Goal: Task Accomplishment & Management: Use online tool/utility

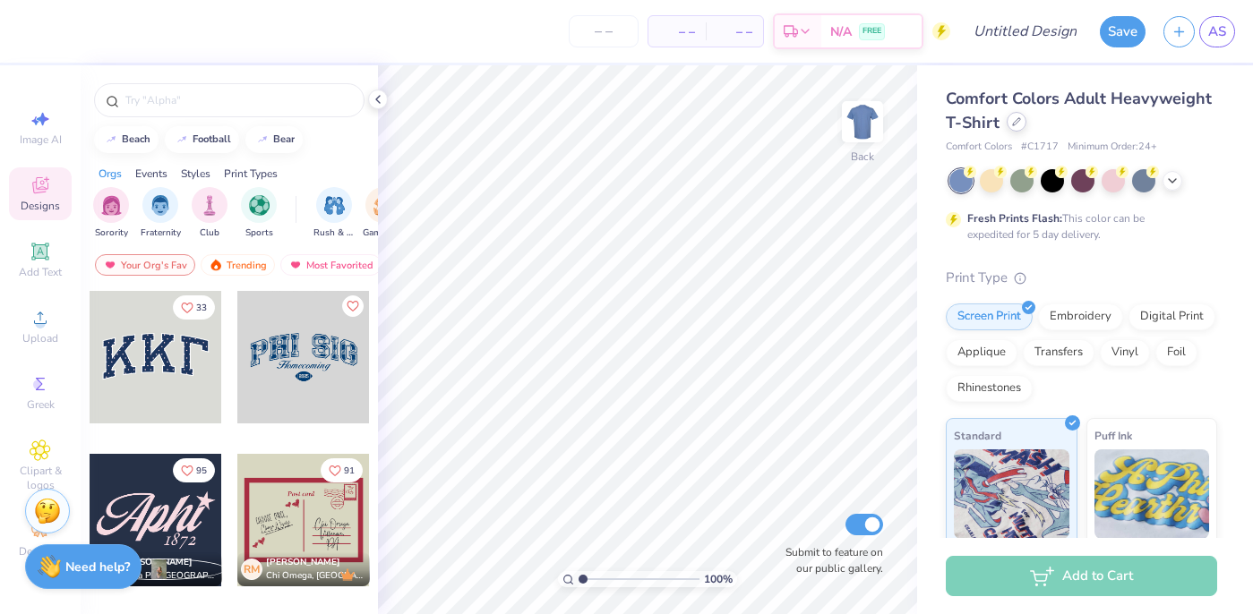
click at [1022, 116] on div at bounding box center [1016, 122] width 20 height 20
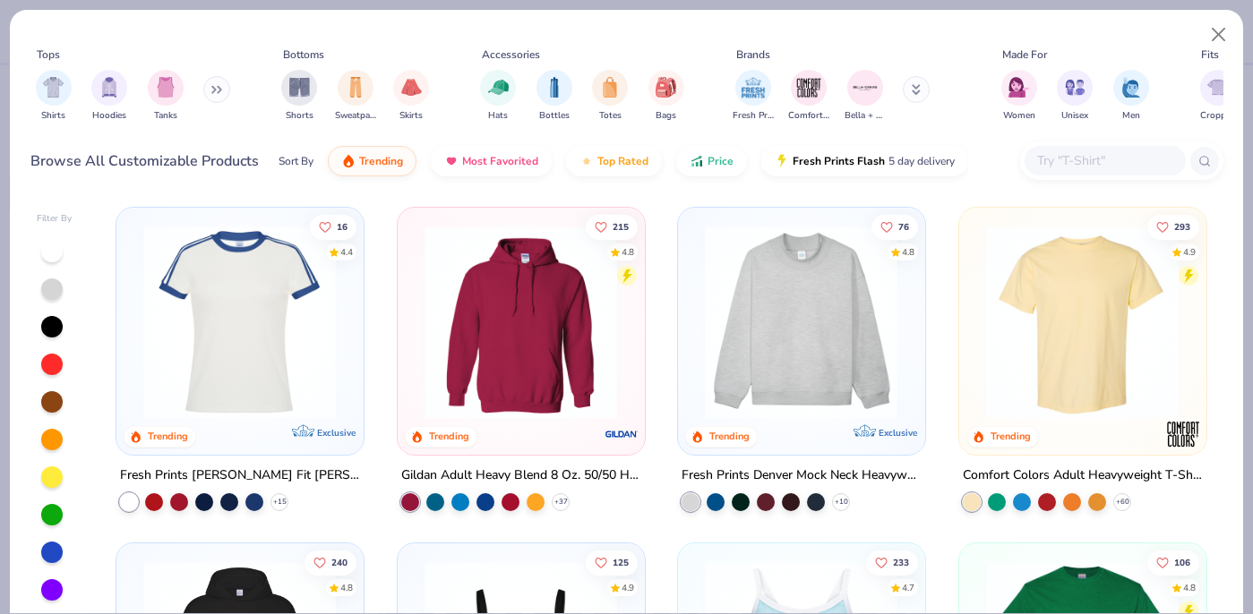
click at [821, 322] on img at bounding box center [801, 322] width 210 height 193
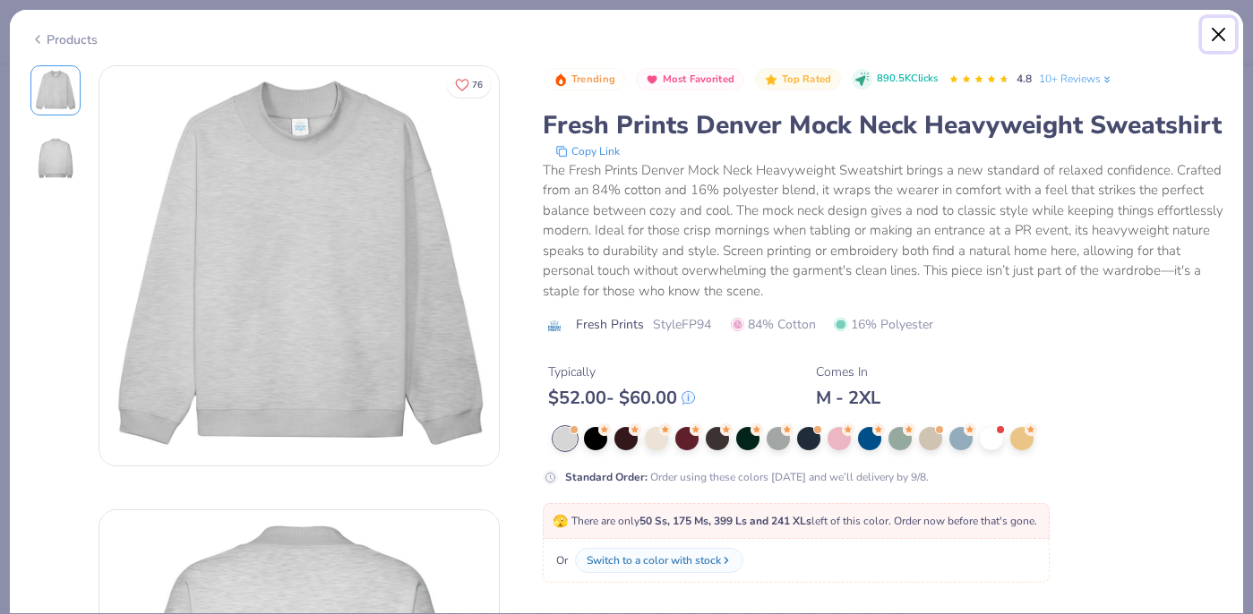
click at [1218, 26] on button "Close" at bounding box center [1219, 35] width 34 height 34
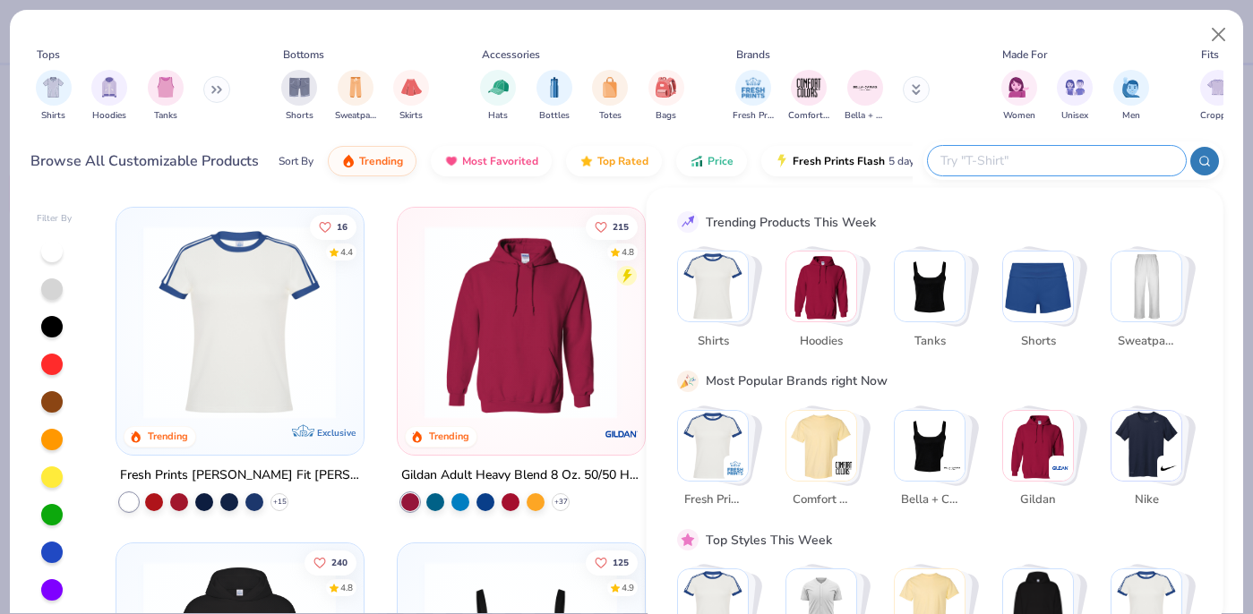
click at [1074, 159] on input "text" at bounding box center [1055, 160] width 235 height 21
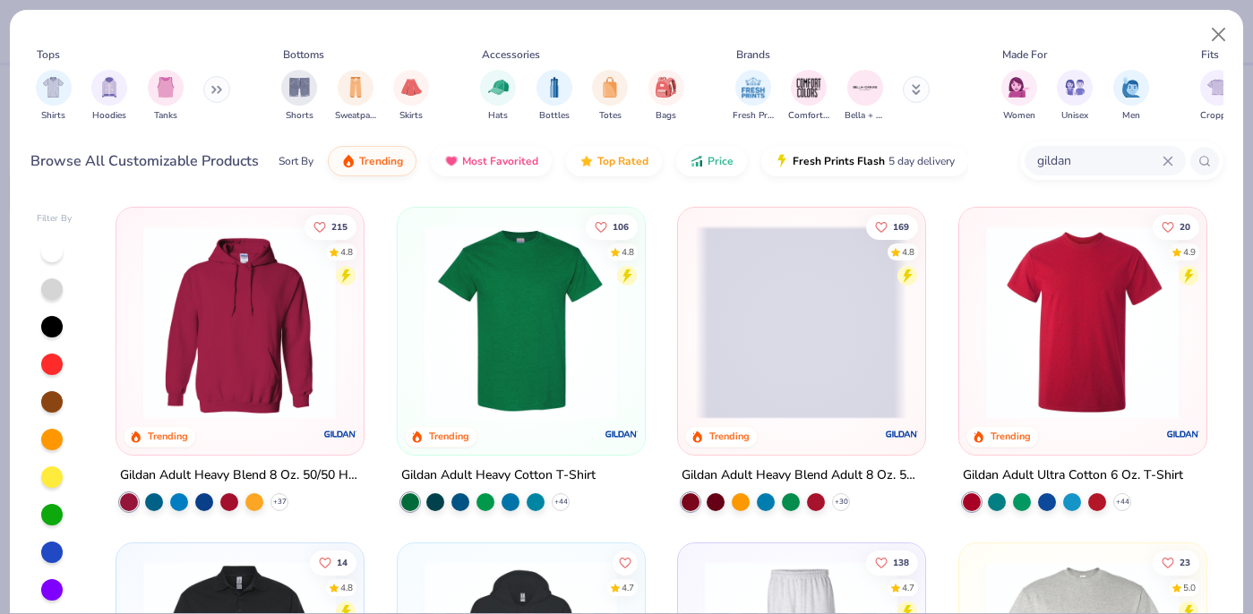
scroll to position [22, 0]
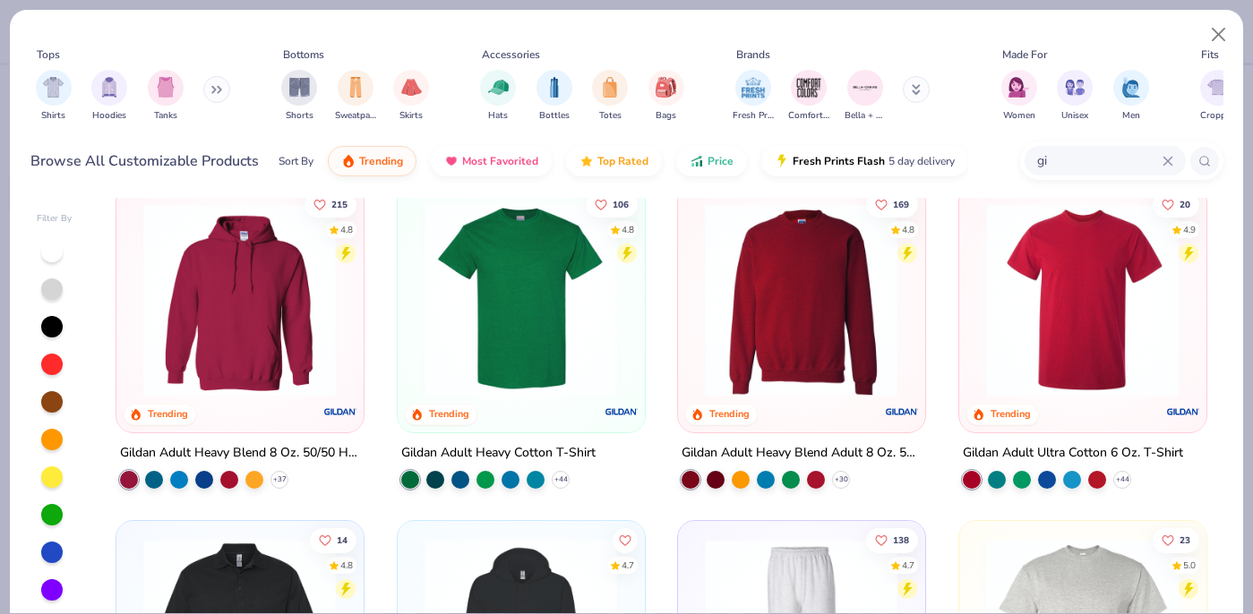
type input "g"
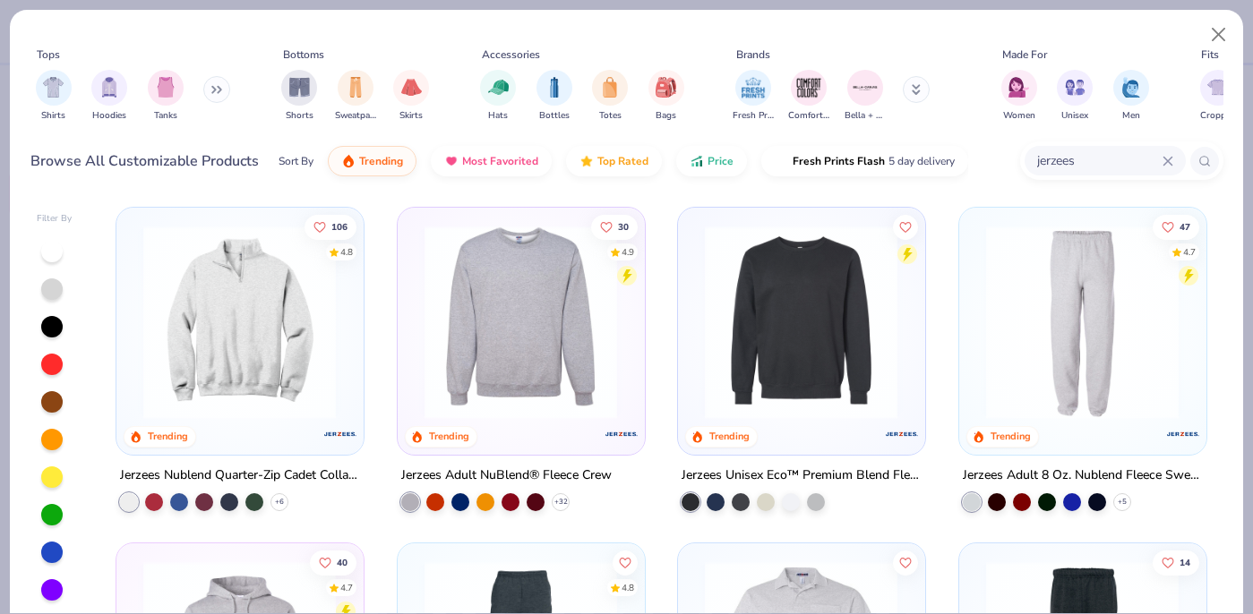
click at [1081, 158] on input "jerzees" at bounding box center [1098, 160] width 127 height 21
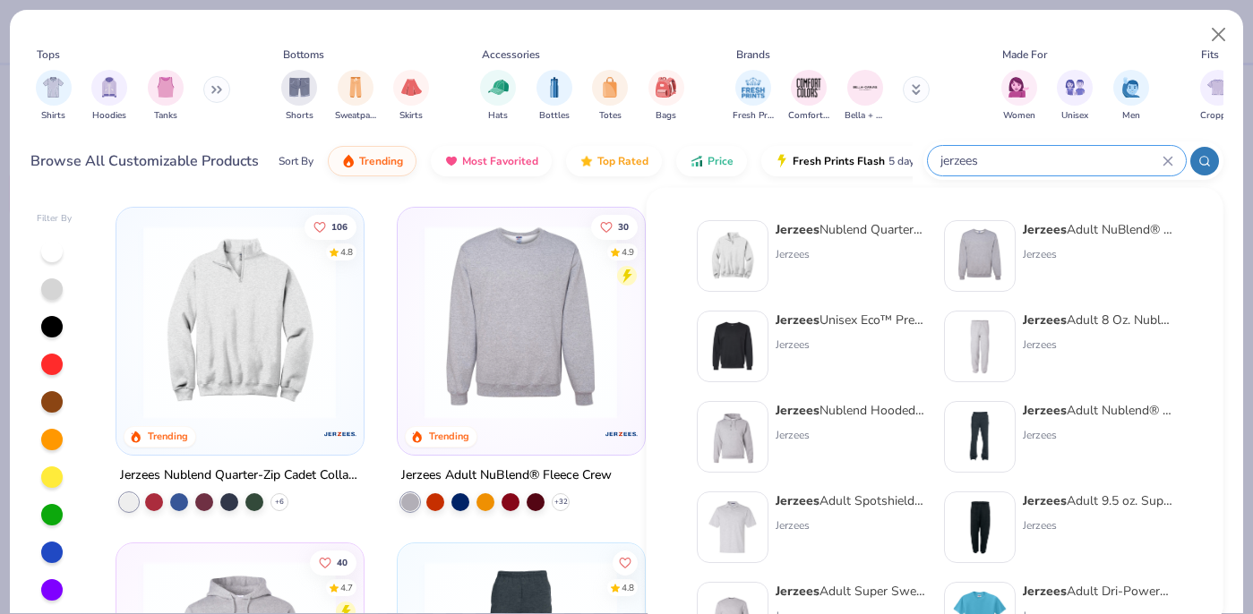
click at [1081, 158] on input "jerzees" at bounding box center [1050, 160] width 224 height 21
type input "j"
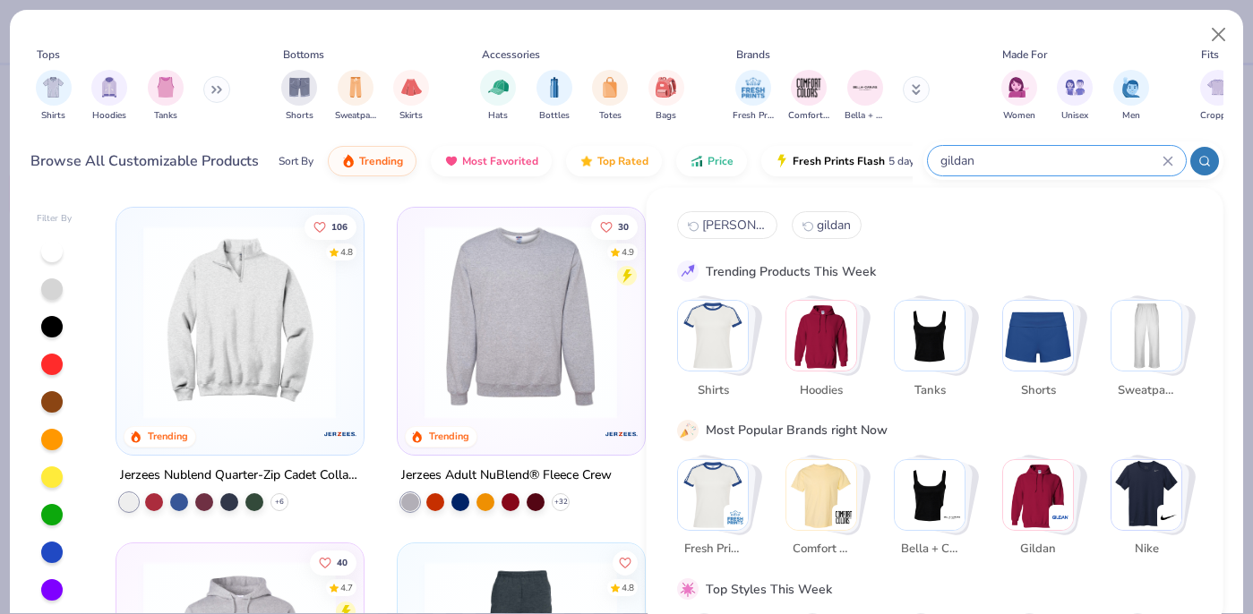
type input "gildan"
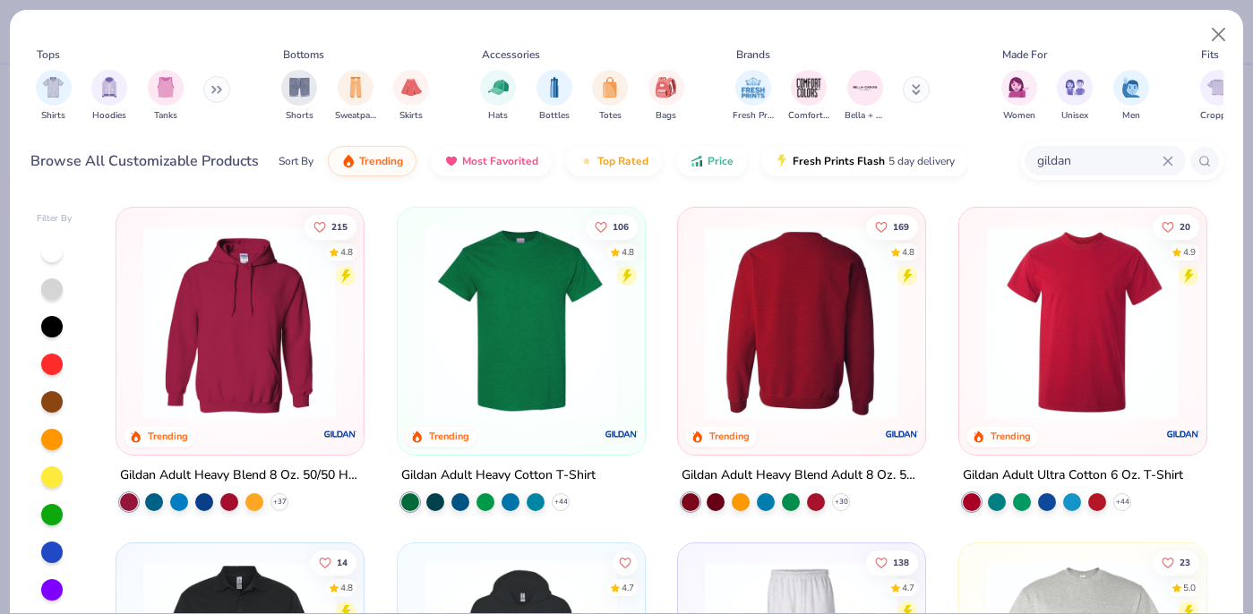
click at [811, 325] on img at bounding box center [801, 322] width 210 height 193
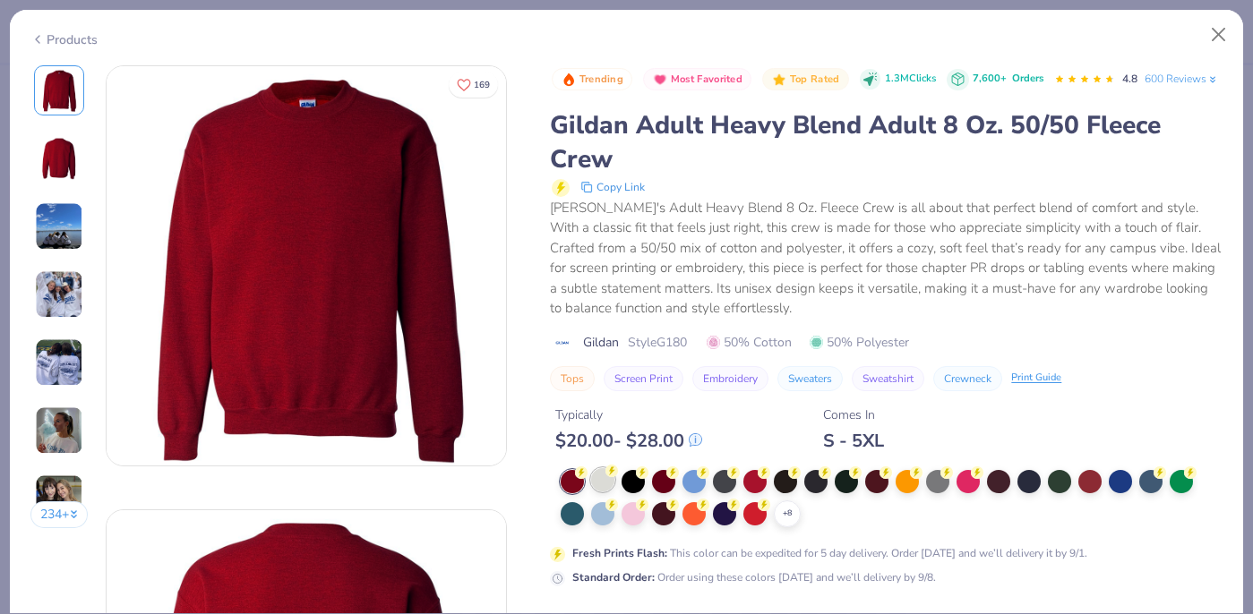
click at [595, 489] on div at bounding box center [602, 479] width 23 height 23
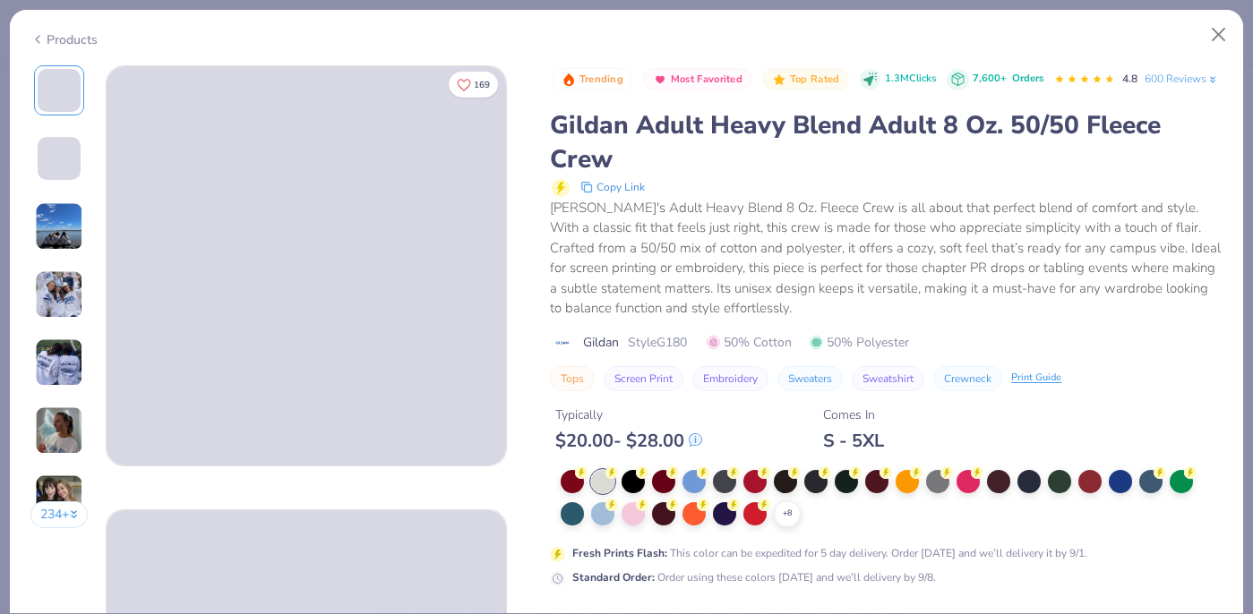
click at [62, 291] on img at bounding box center [59, 294] width 48 height 48
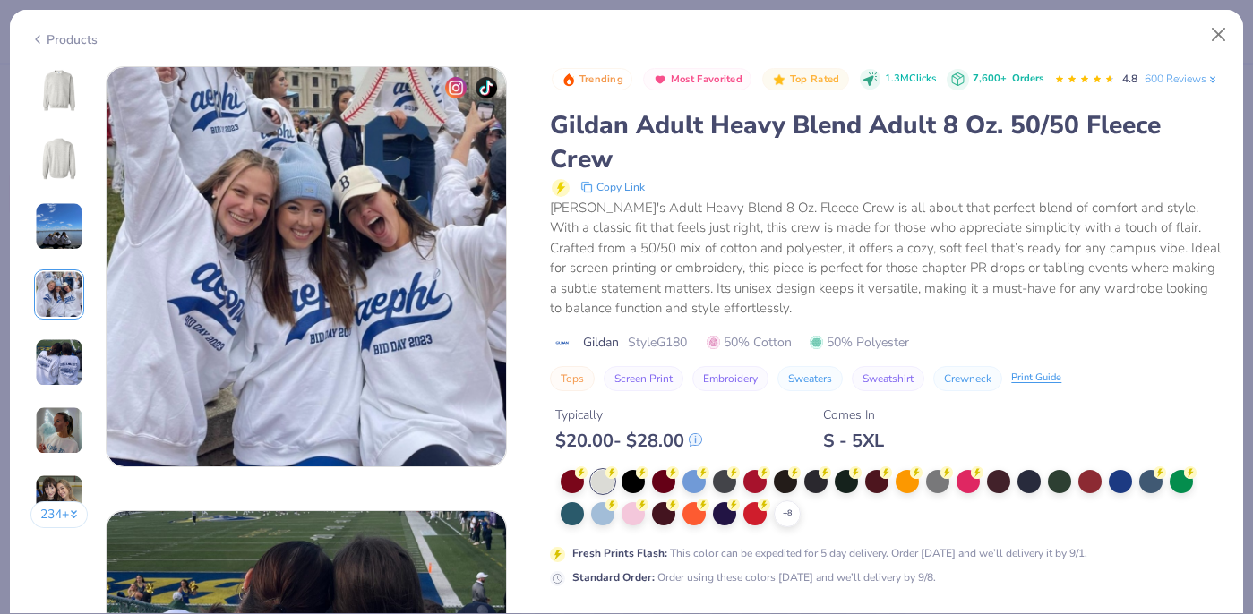
scroll to position [1332, 0]
click at [47, 421] on img at bounding box center [59, 431] width 48 height 48
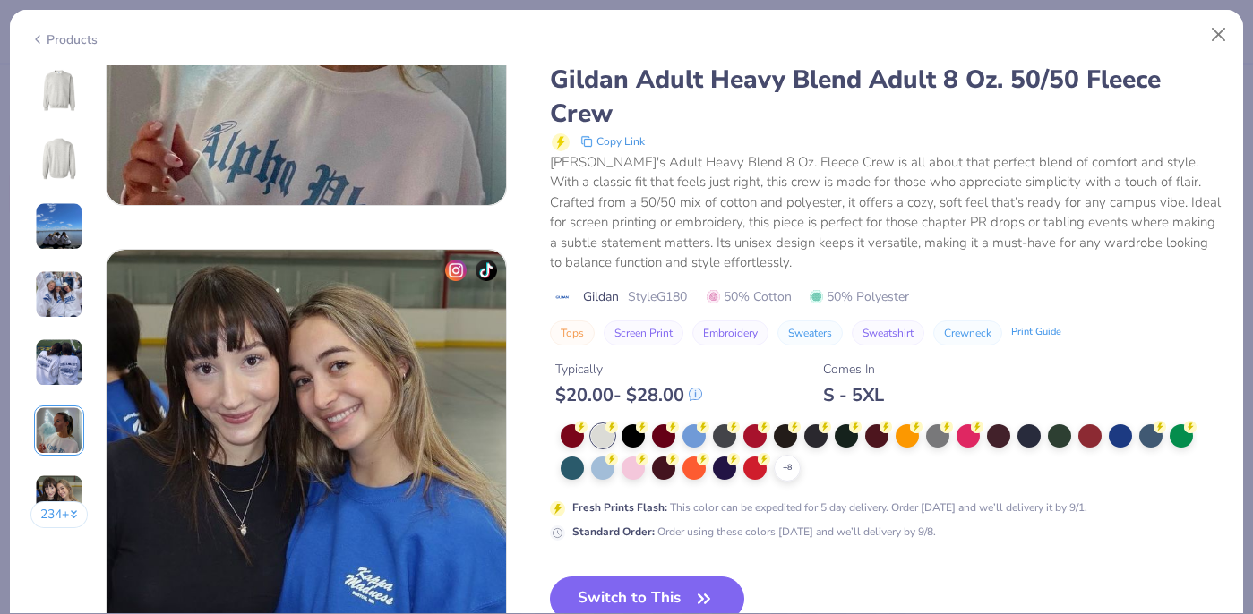
scroll to position [2489, 0]
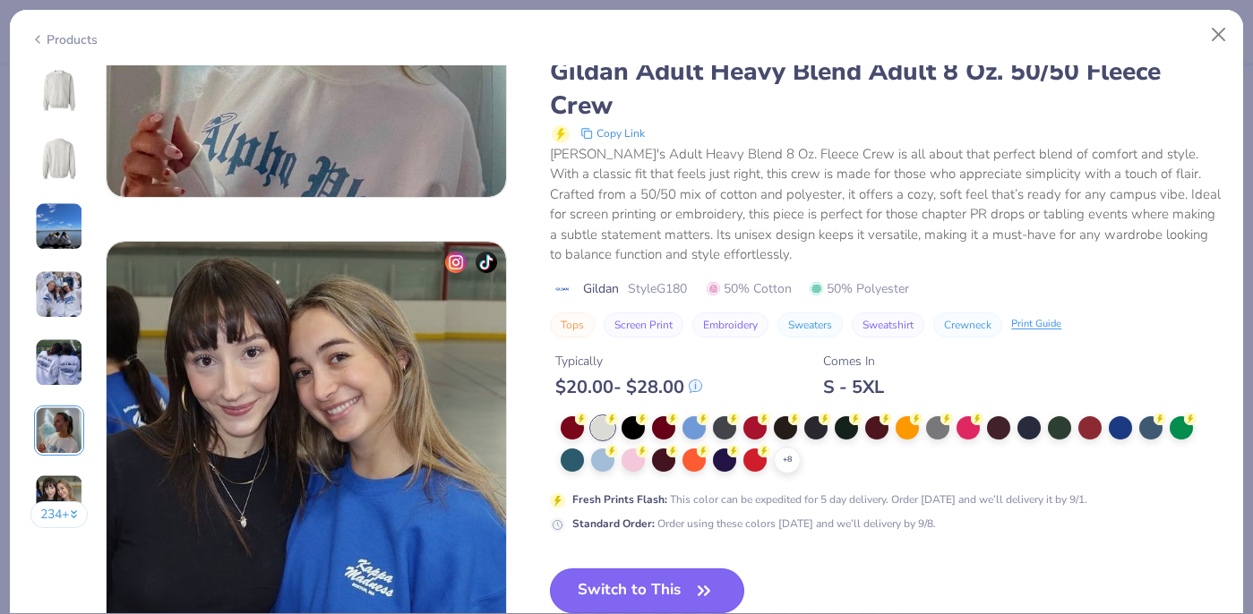
click at [676, 604] on button "Switch to This" at bounding box center [647, 591] width 194 height 45
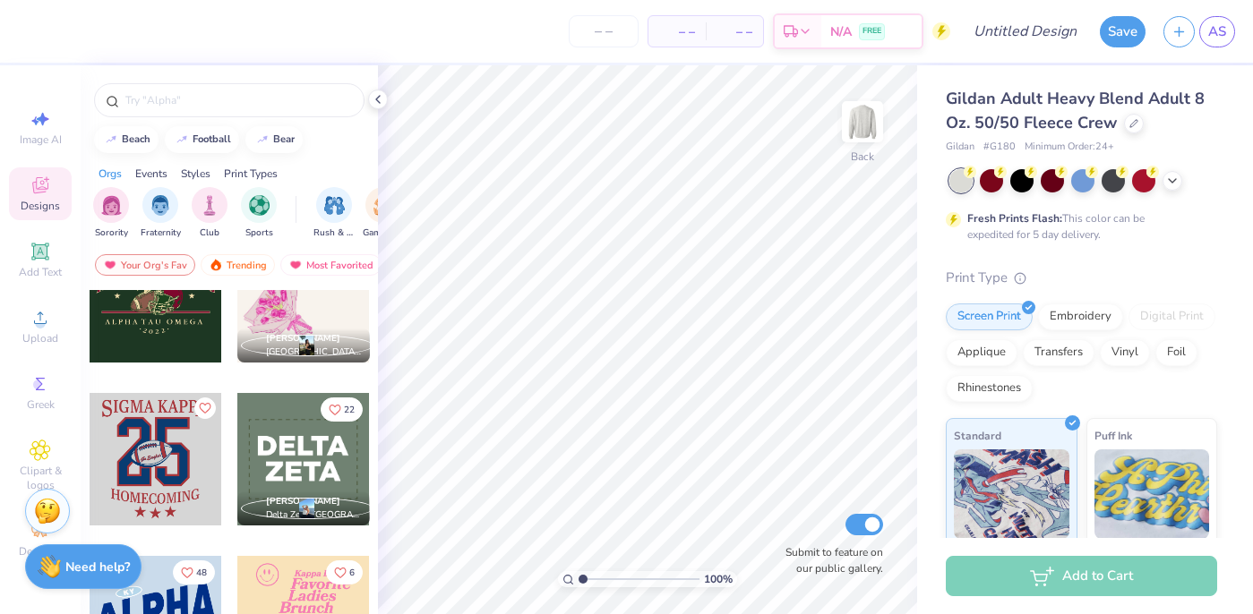
scroll to position [407, 0]
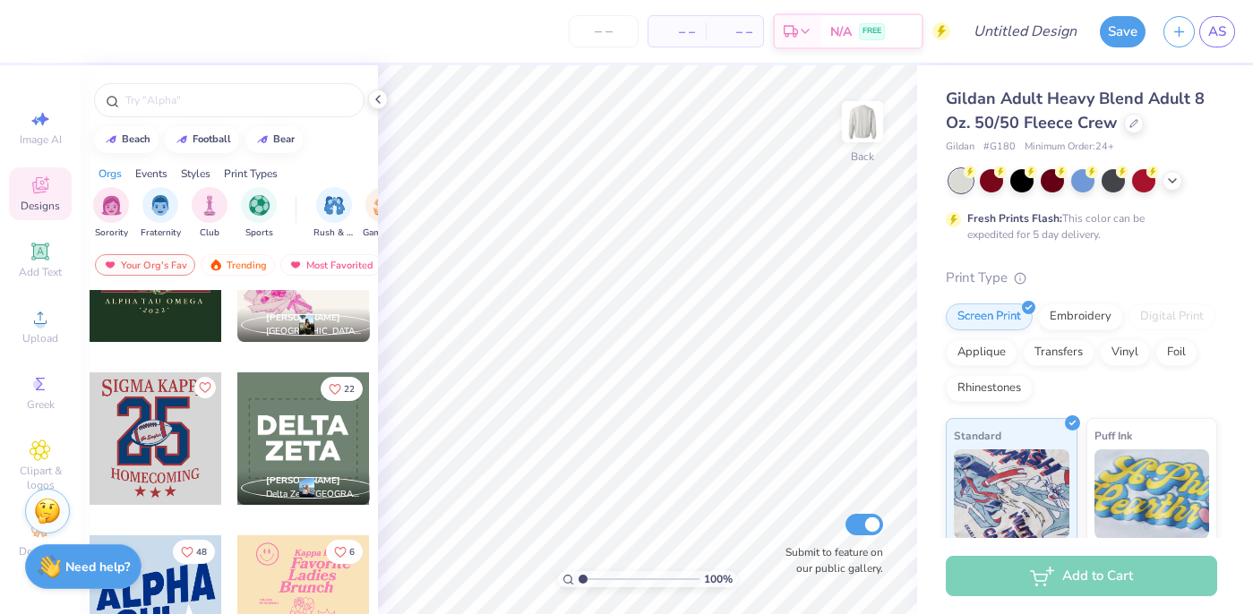
click at [144, 450] on div at bounding box center [156, 438] width 133 height 133
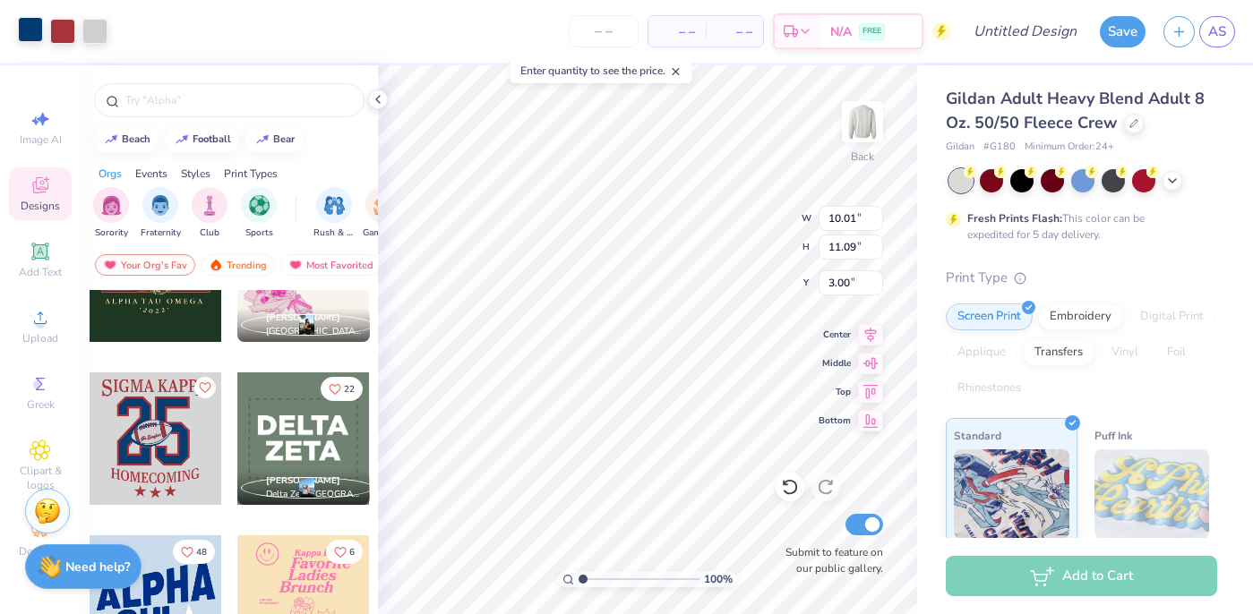
click at [27, 22] on div at bounding box center [30, 29] width 25 height 25
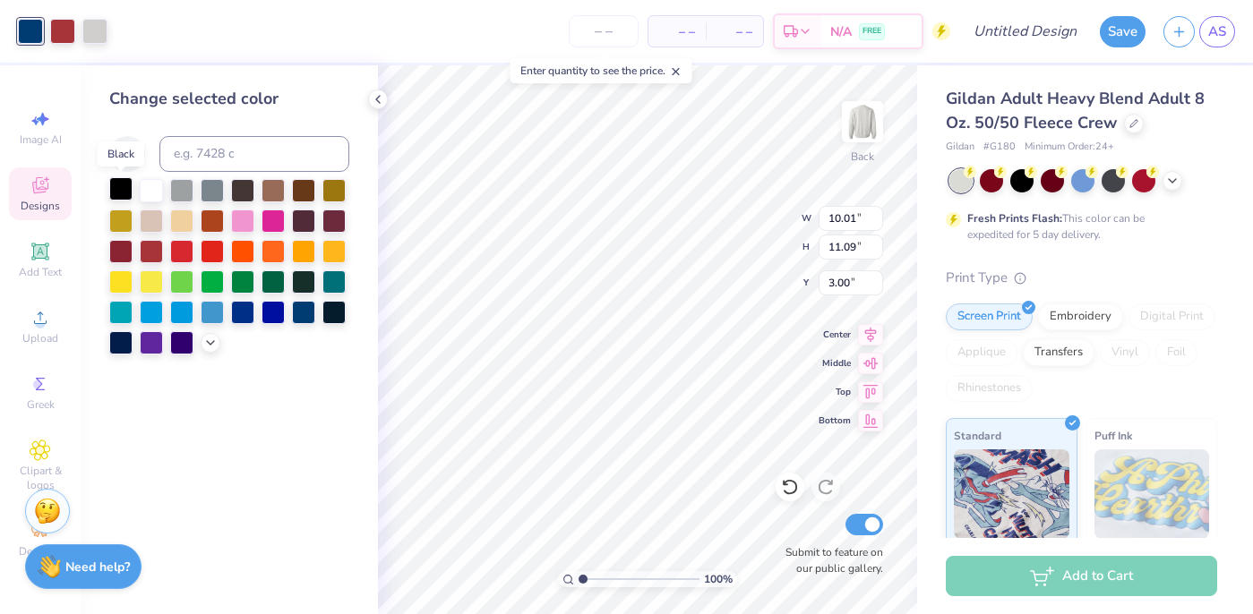
click at [124, 185] on div at bounding box center [120, 188] width 23 height 23
click at [45, 137] on span "Image AI" at bounding box center [41, 140] width 42 height 14
select select "4"
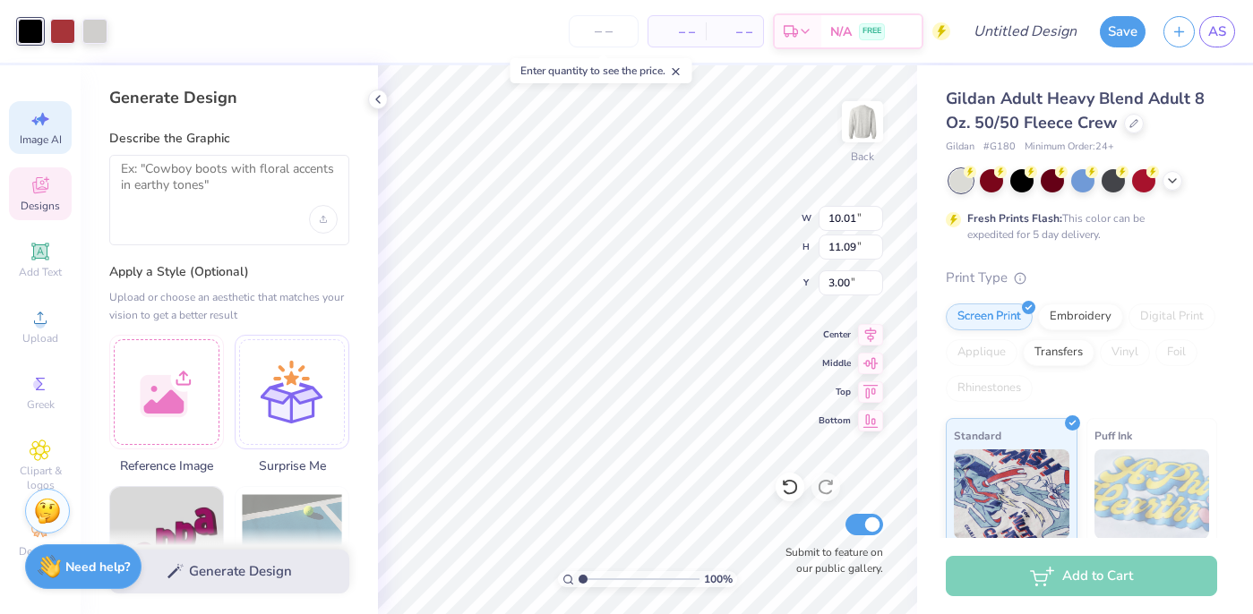
click at [42, 206] on span "Designs" at bounding box center [40, 206] width 39 height 14
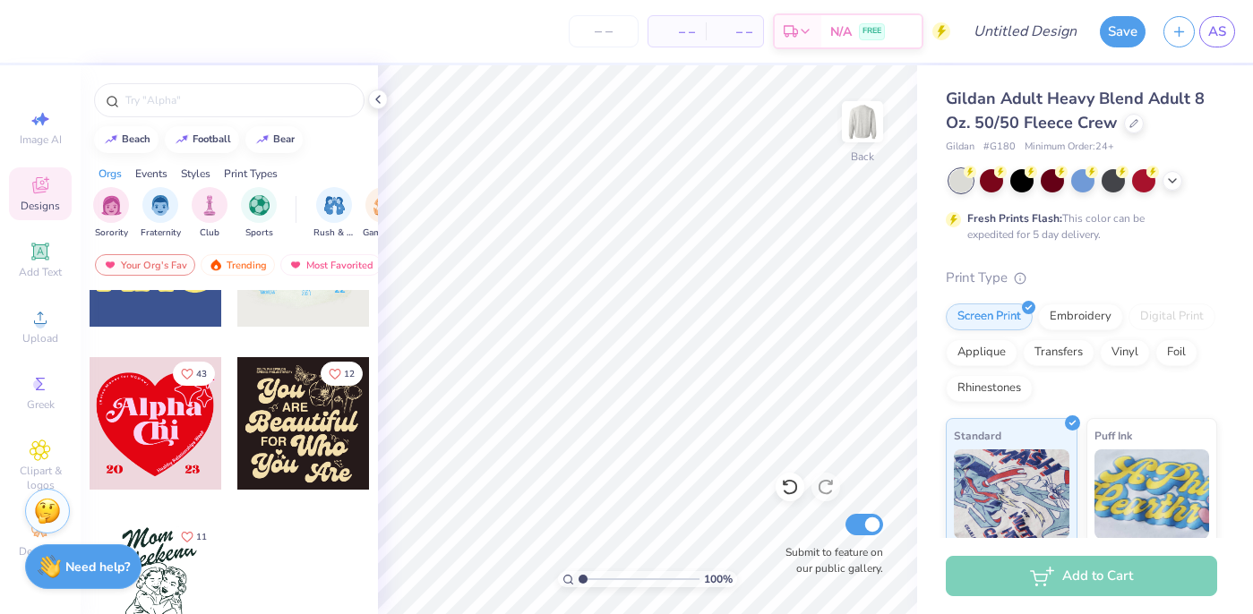
scroll to position [1888, 0]
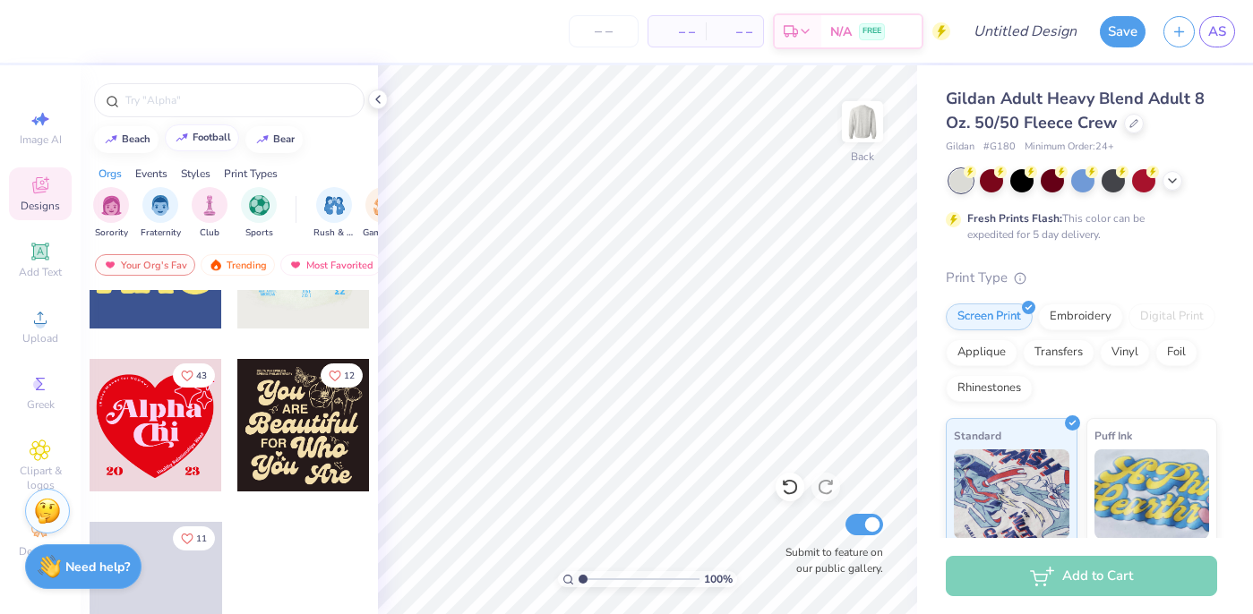
click at [205, 141] on div "football" at bounding box center [212, 138] width 39 height 10
type input "football"
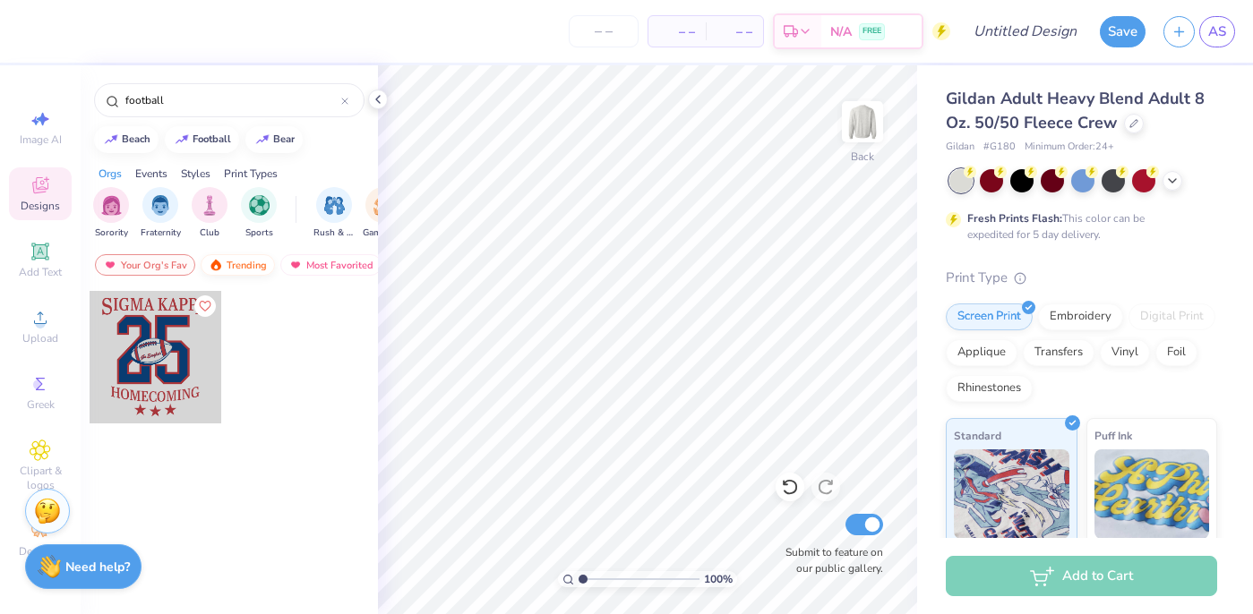
click at [234, 270] on div "Trending" at bounding box center [238, 264] width 74 height 21
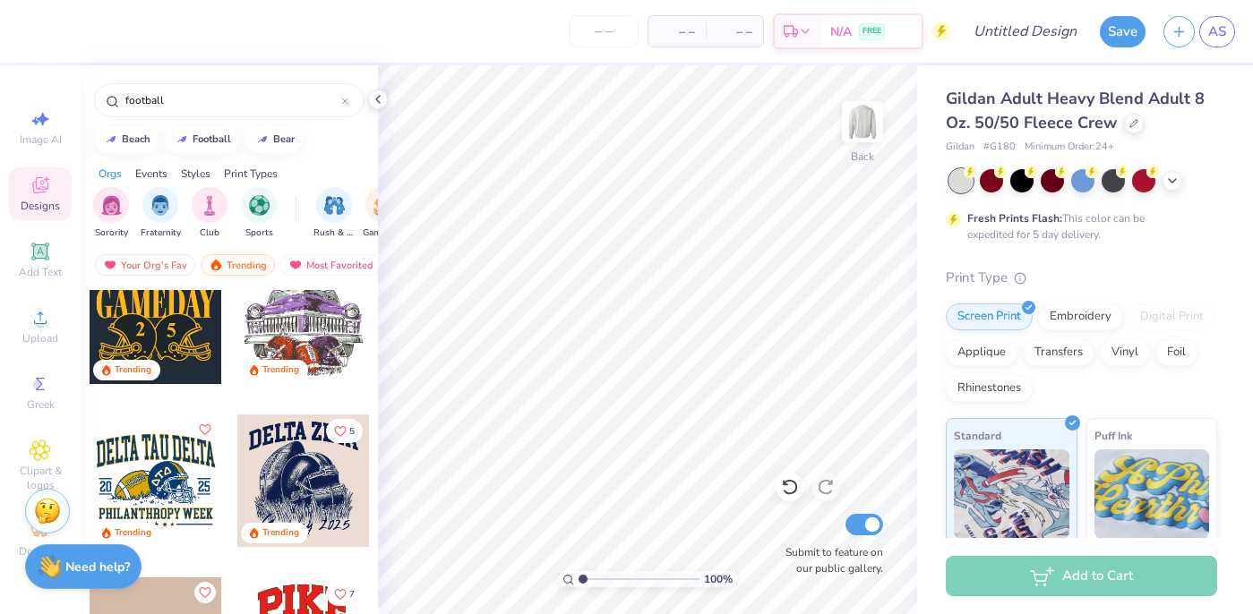
scroll to position [64, 0]
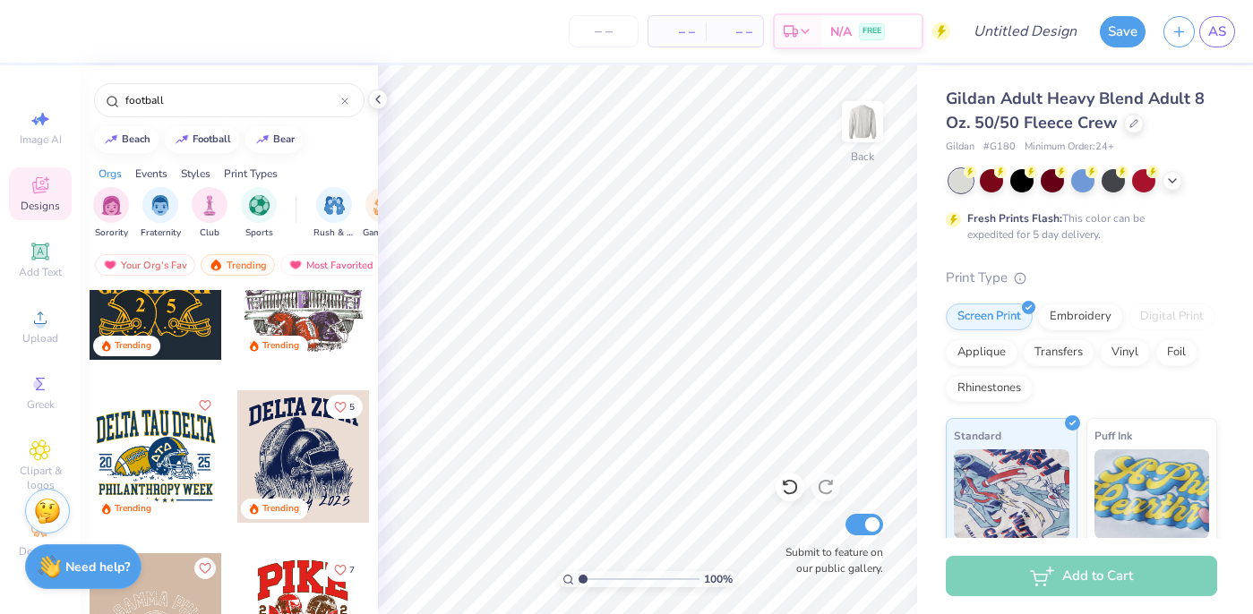
click at [298, 453] on div at bounding box center [303, 456] width 133 height 133
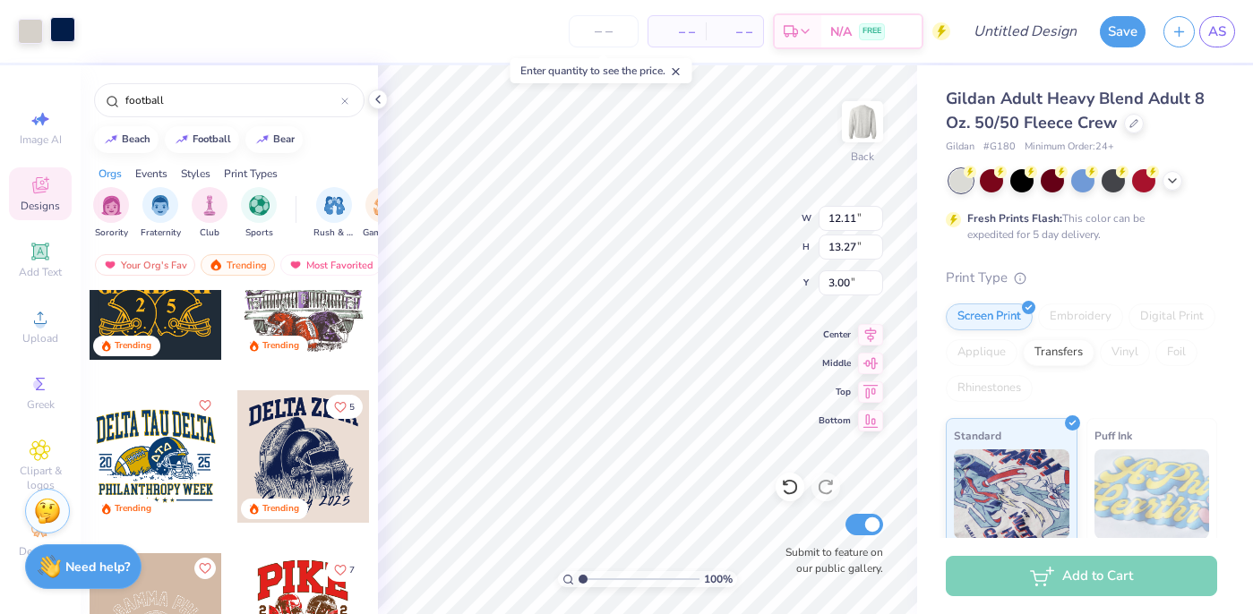
click at [62, 34] on div at bounding box center [62, 29] width 25 height 25
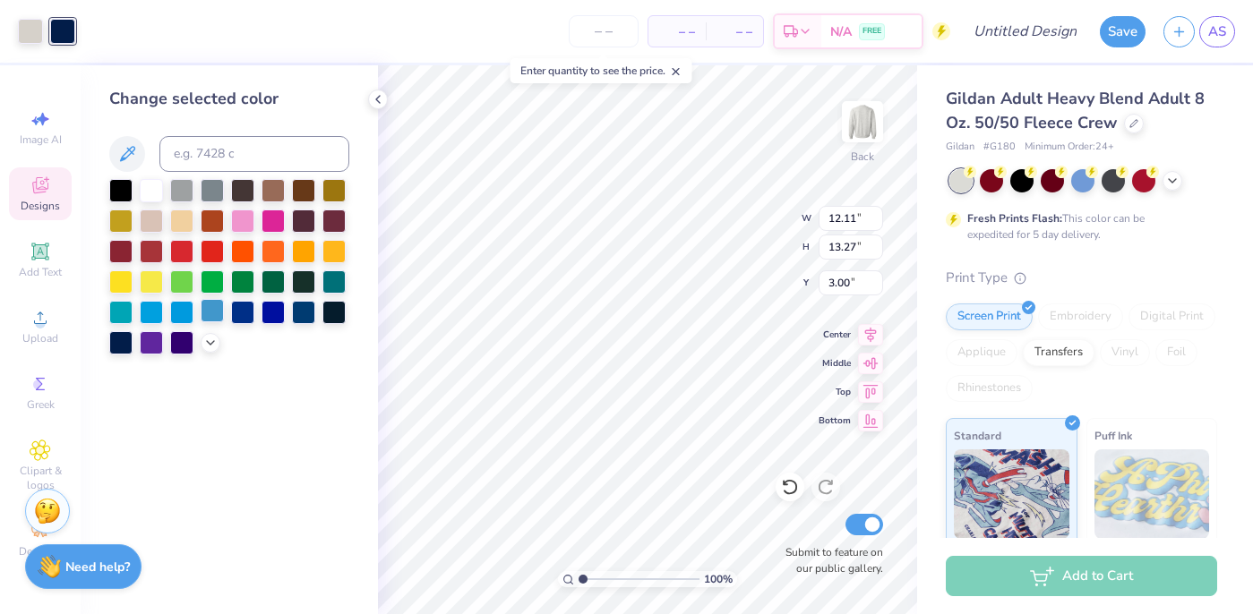
click at [184, 251] on div at bounding box center [181, 251] width 23 height 23
click at [176, 249] on div at bounding box center [181, 249] width 23 height 23
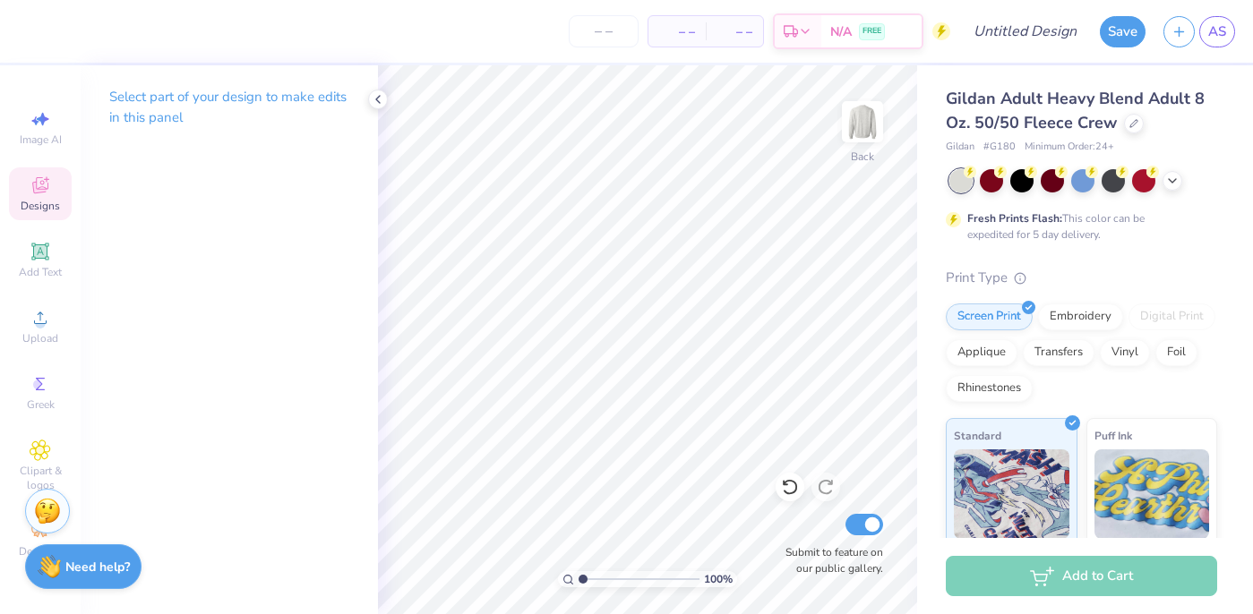
click at [31, 189] on icon at bounding box center [40, 185] width 21 height 21
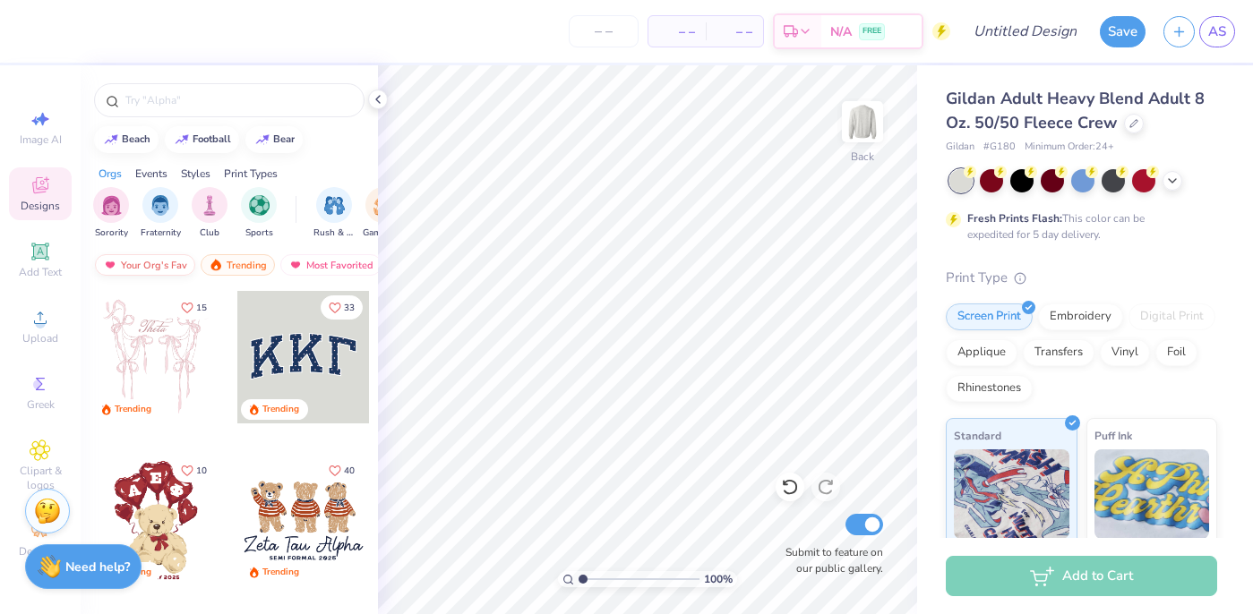
click at [171, 263] on div "Your Org's Fav" at bounding box center [145, 264] width 100 height 21
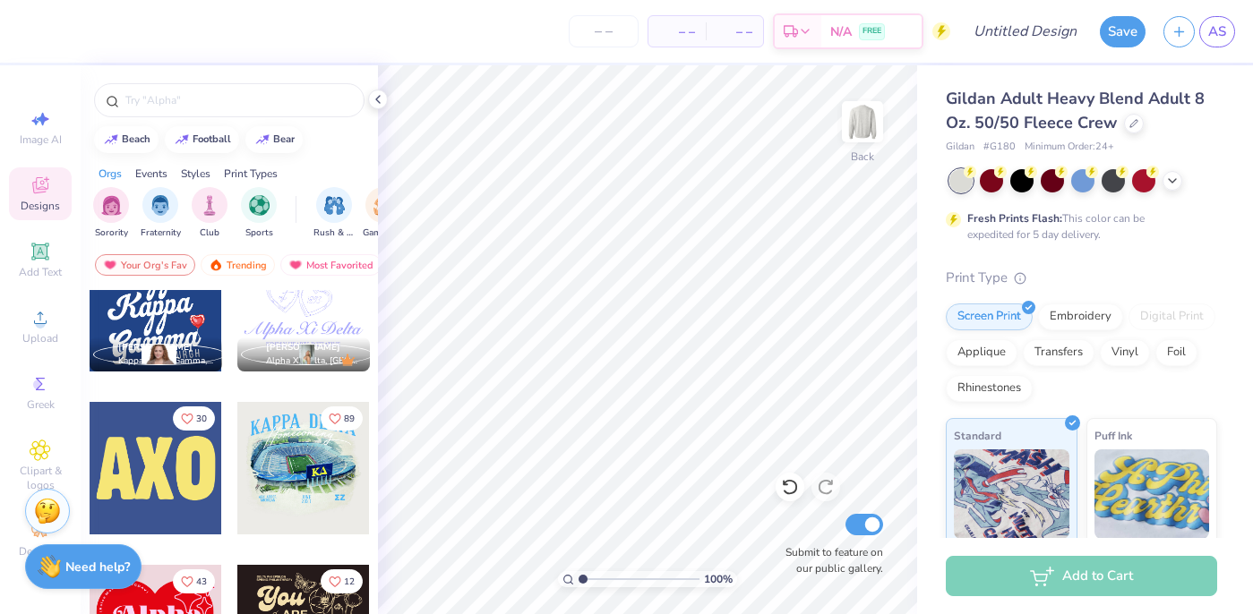
scroll to position [1608, 0]
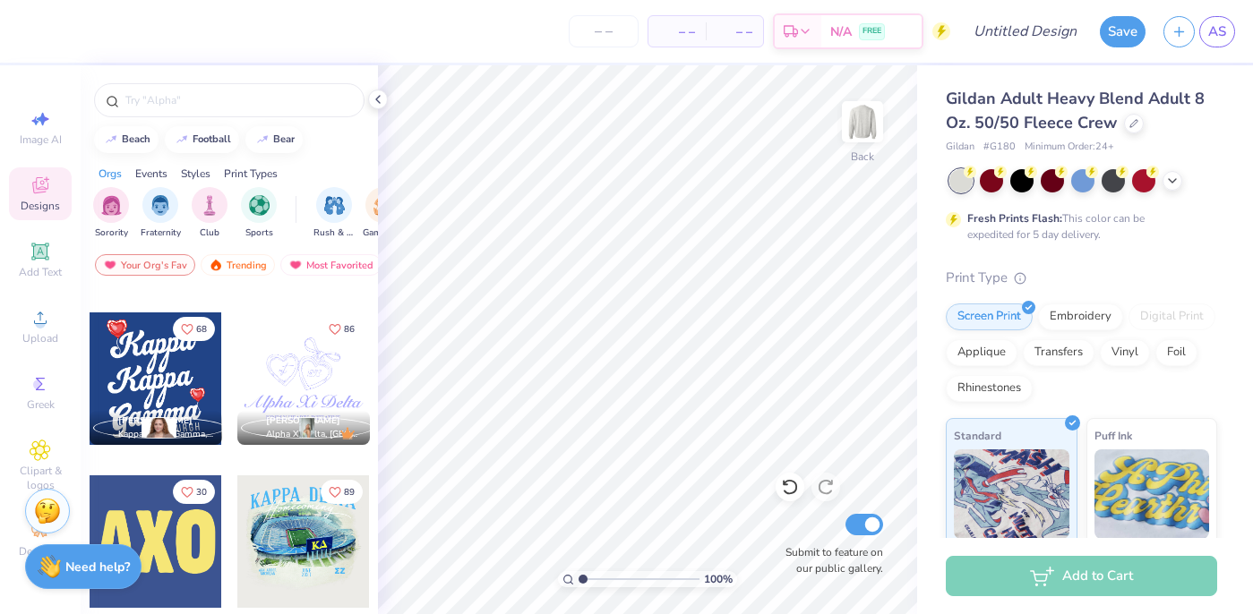
click at [304, 554] on div at bounding box center [303, 541] width 133 height 133
click at [282, 536] on div at bounding box center [303, 541] width 133 height 133
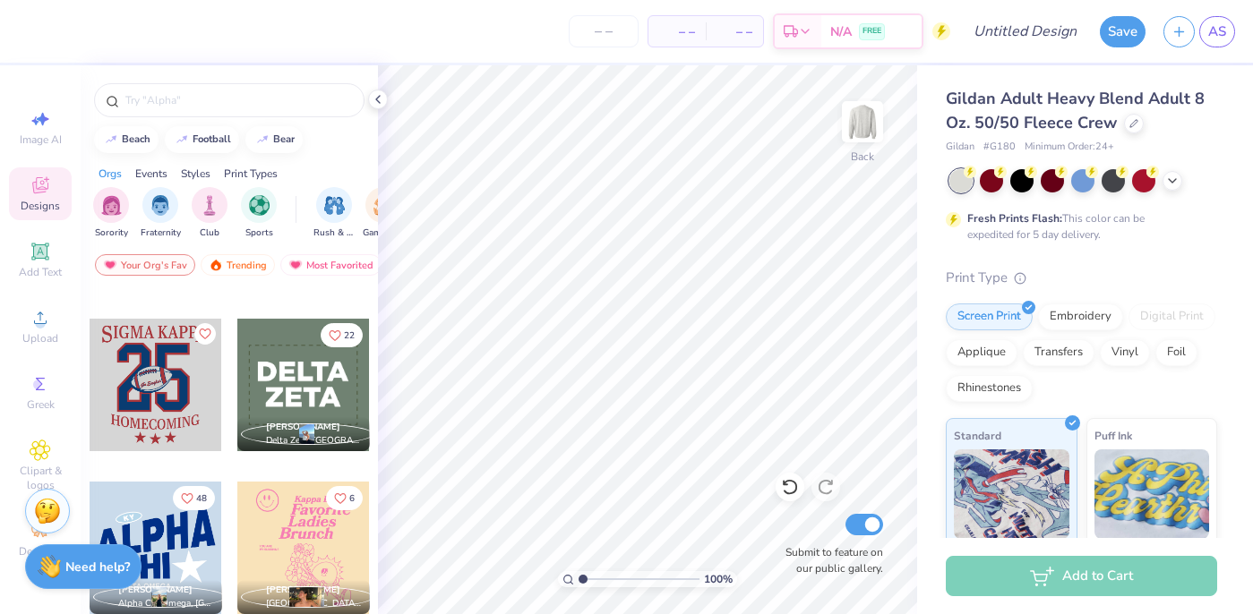
scroll to position [458, 0]
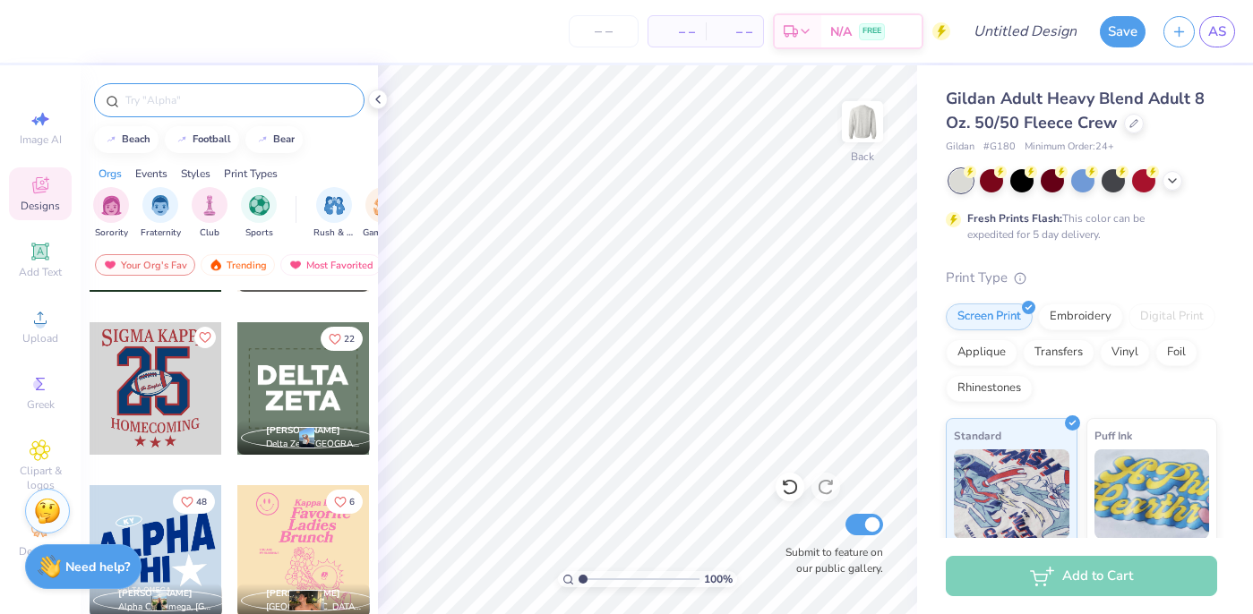
click at [250, 104] on input "text" at bounding box center [238, 100] width 229 height 18
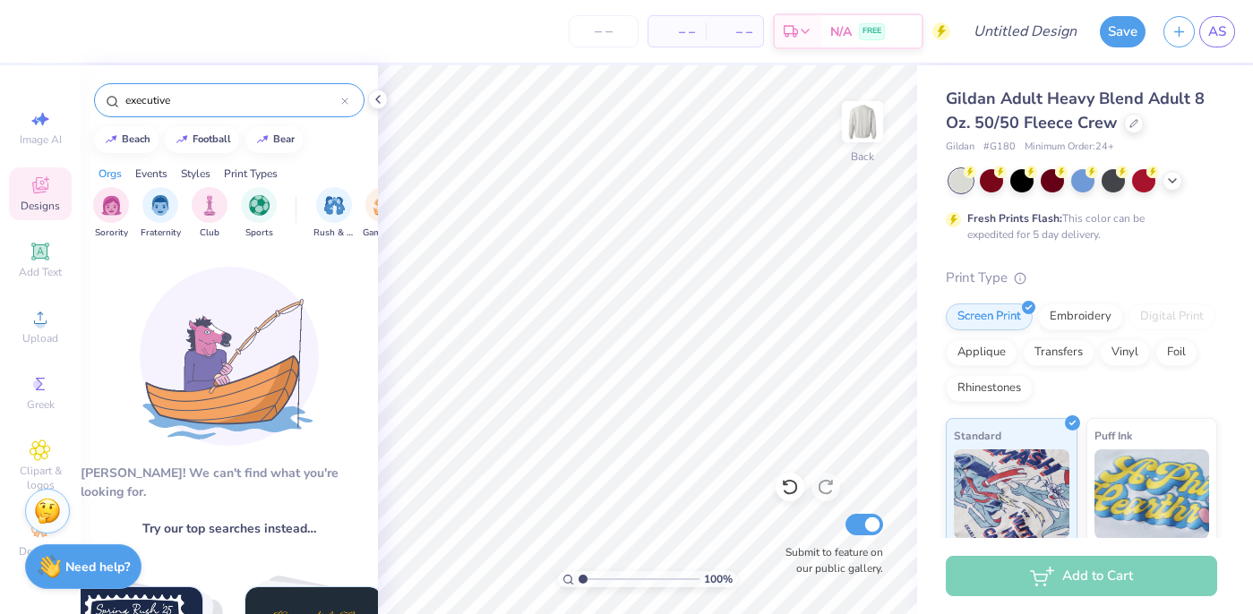
click at [166, 99] on input "executive" at bounding box center [233, 100] width 218 height 18
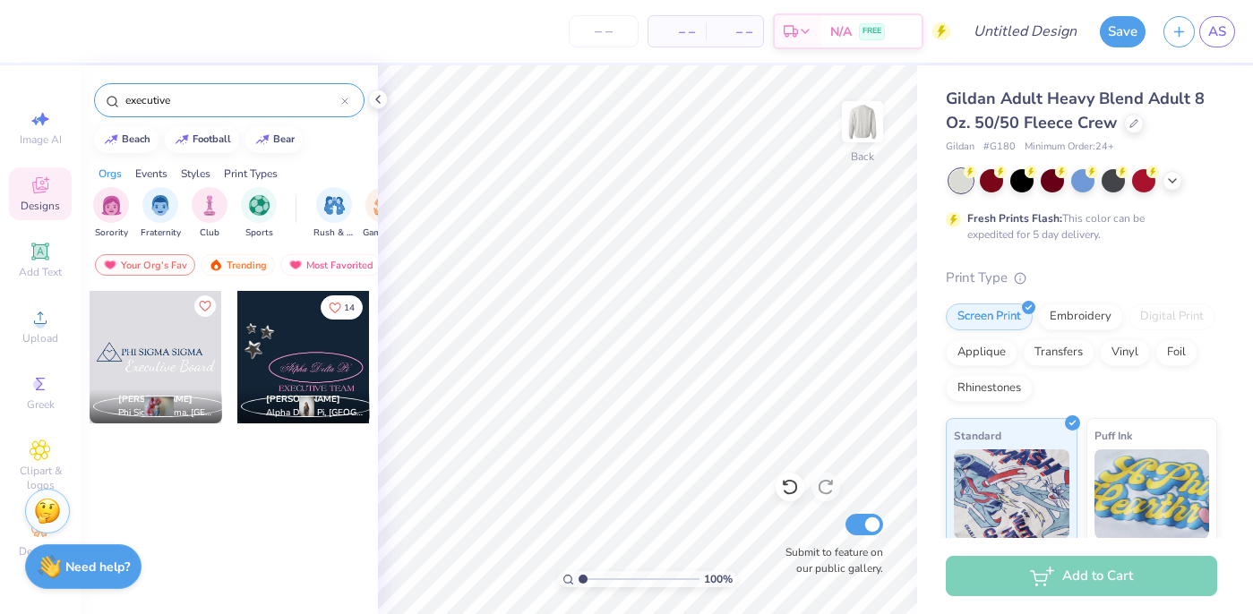
click at [166, 99] on input "executive" at bounding box center [233, 100] width 218 height 18
type input "alpha chi"
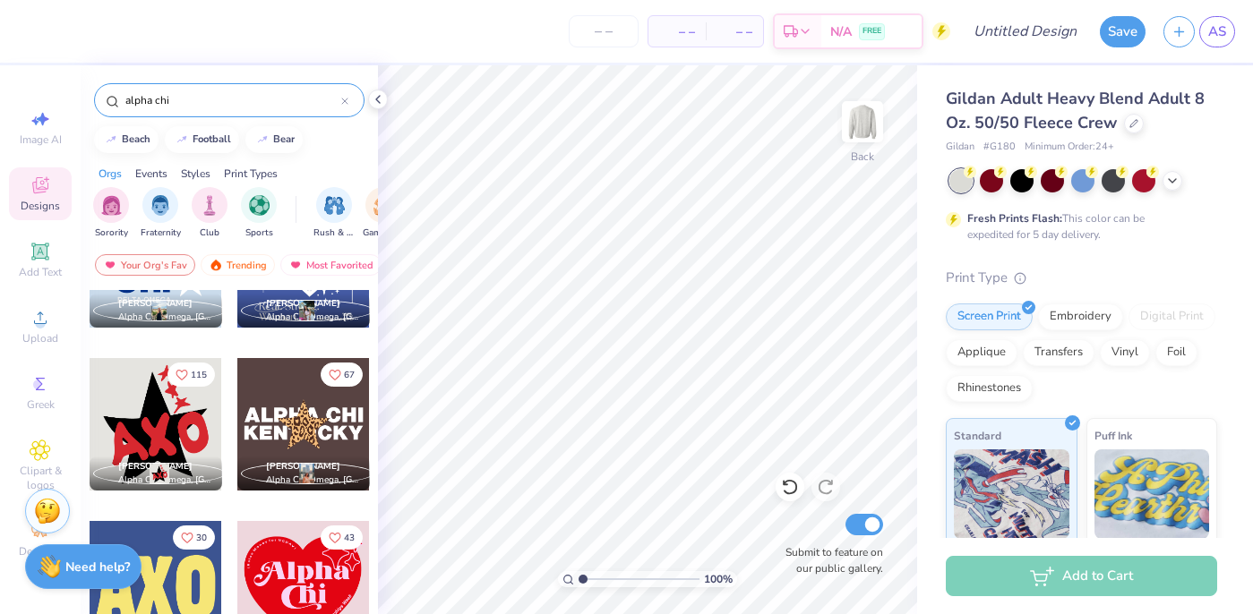
scroll to position [98, 0]
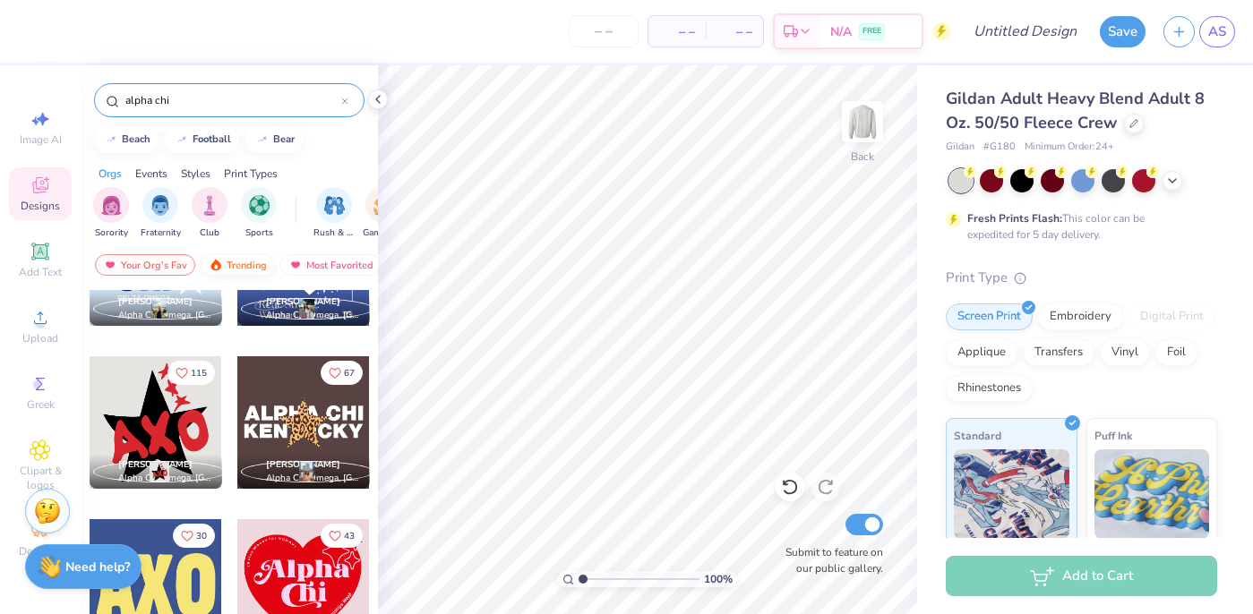
click at [230, 270] on div "Trending" at bounding box center [238, 264] width 74 height 21
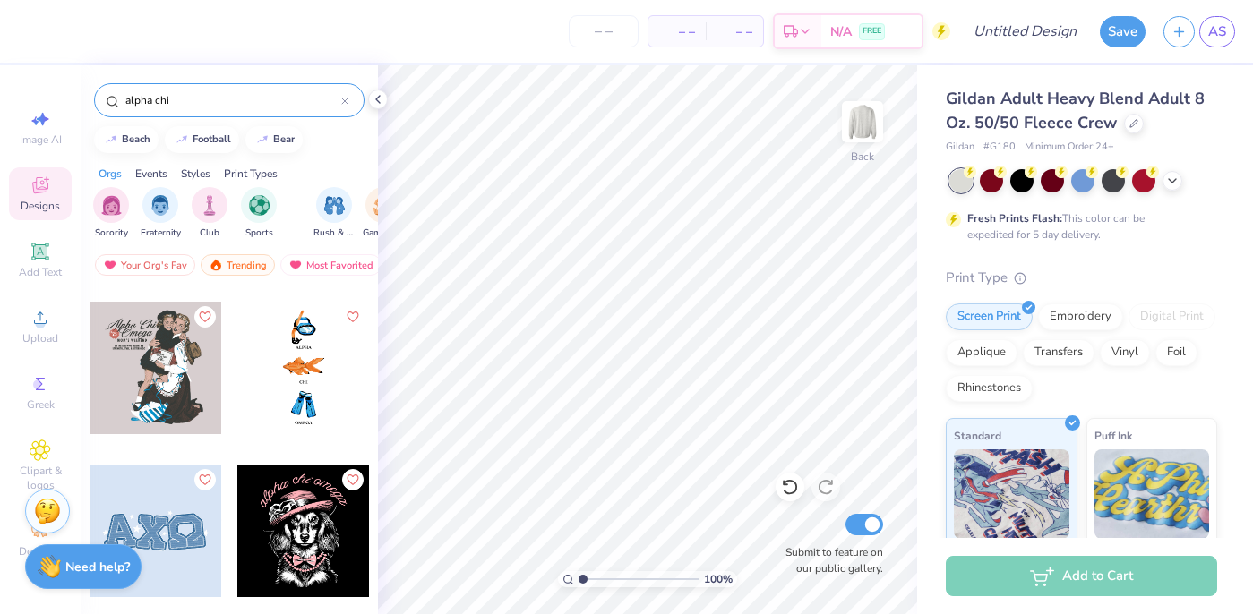
scroll to position [1780, 0]
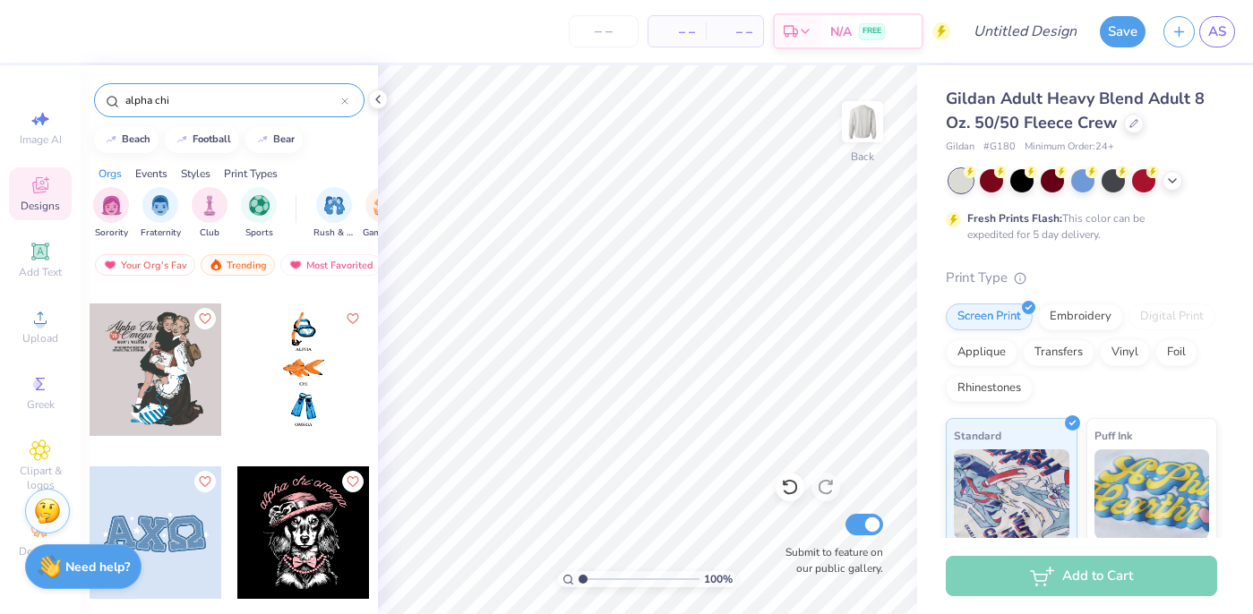
click at [347, 103] on icon at bounding box center [344, 100] width 5 height 5
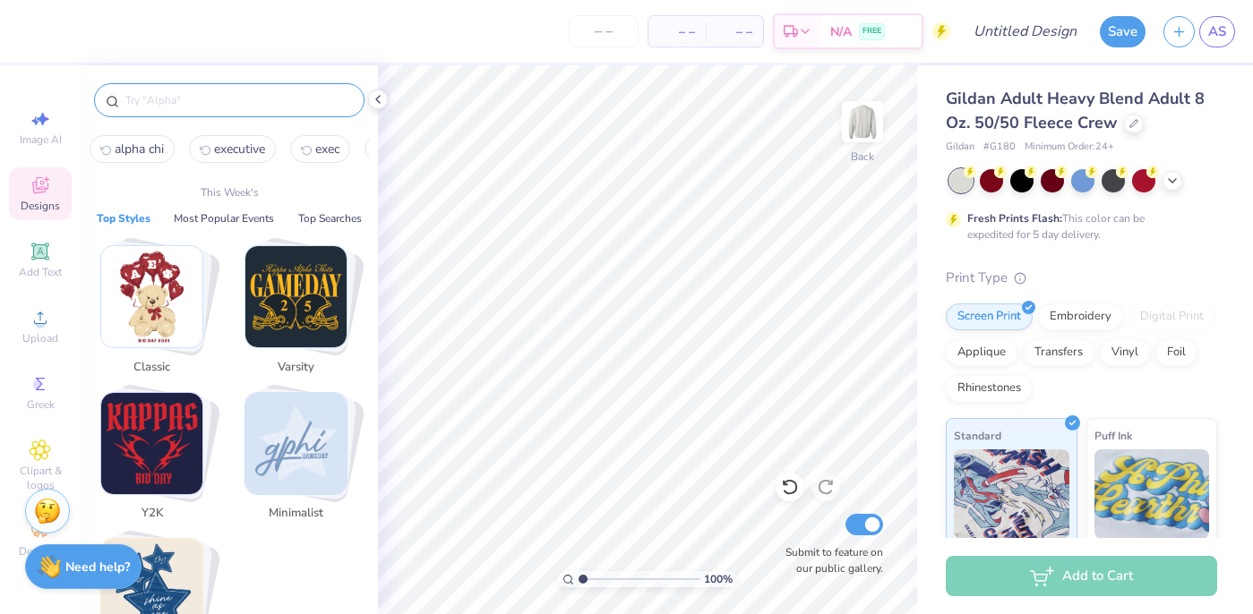
click at [271, 98] on input "text" at bounding box center [238, 100] width 229 height 18
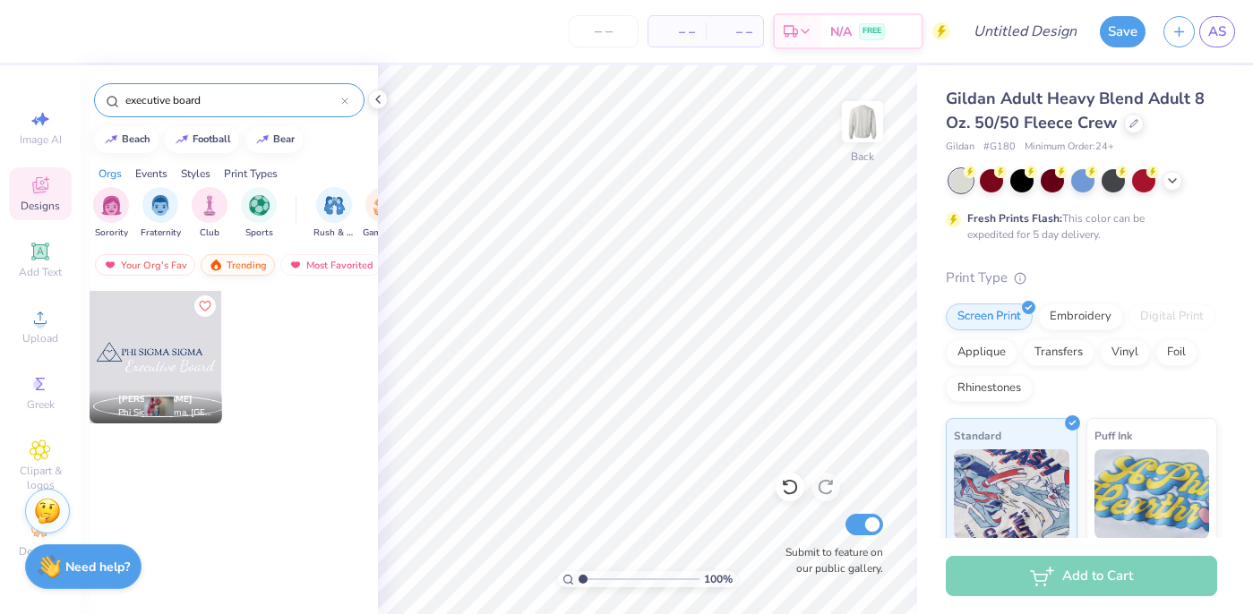
click at [249, 270] on div "Trending" at bounding box center [238, 264] width 74 height 21
click at [145, 101] on input "executive board" at bounding box center [233, 100] width 218 height 18
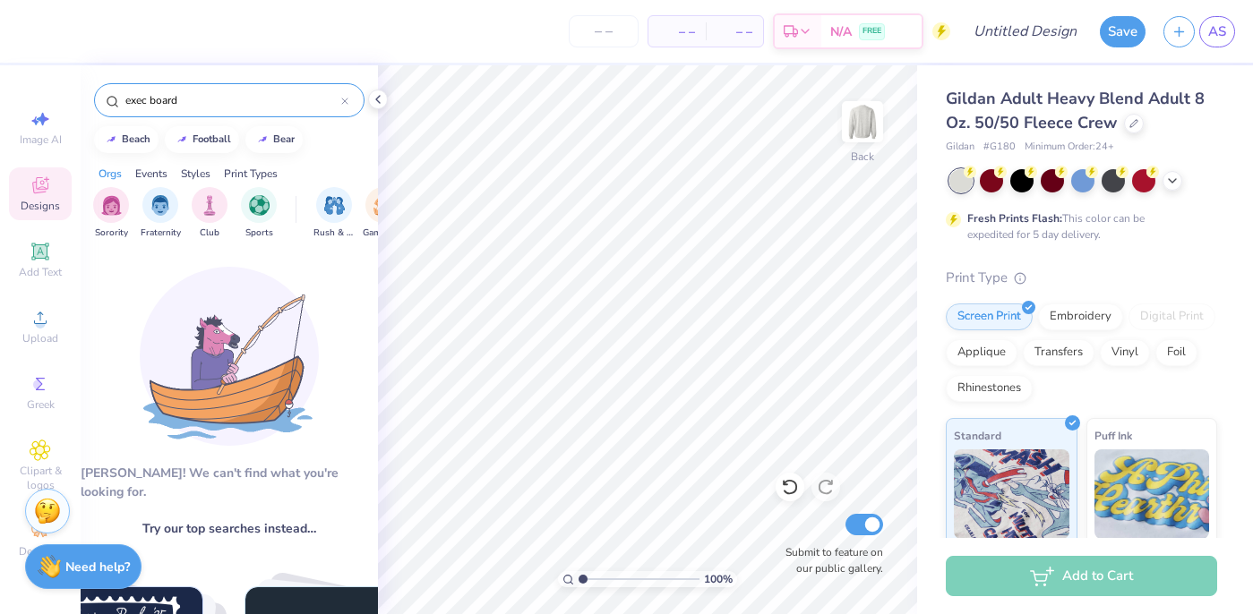
drag, startPoint x: 199, startPoint y: 107, endPoint x: 98, endPoint y: 105, distance: 100.3
click at [98, 106] on div "exec board" at bounding box center [229, 100] width 270 height 34
type input "alpha chi"
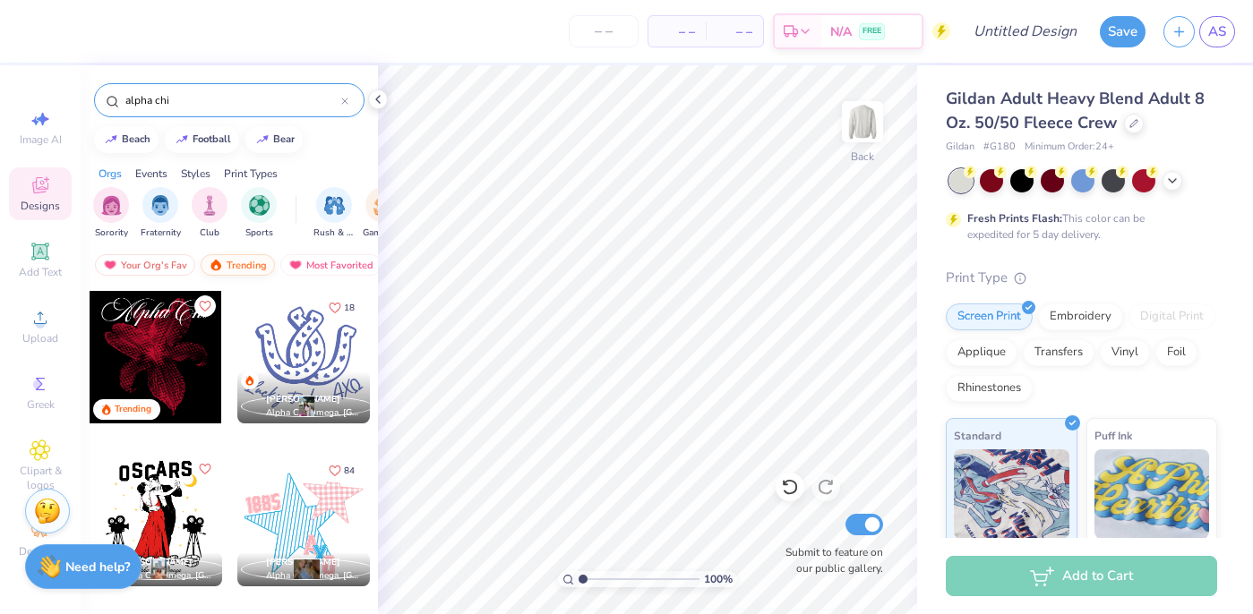
click at [232, 263] on div "Trending" at bounding box center [238, 264] width 74 height 21
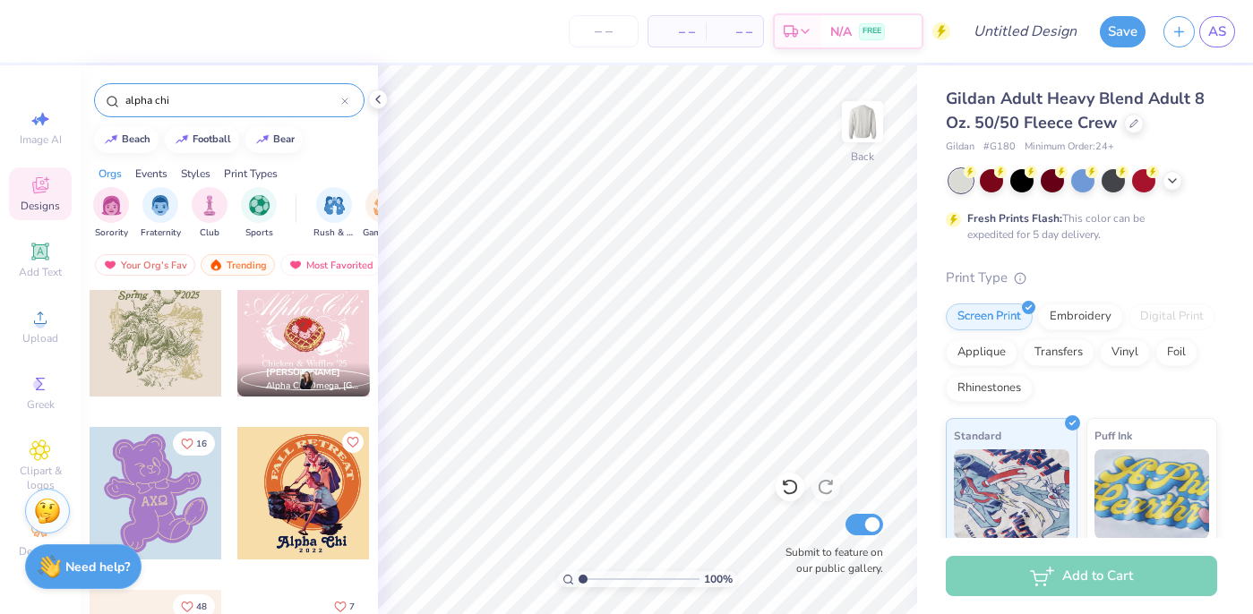
scroll to position [5240, 0]
click at [1220, 25] on span "AS" at bounding box center [1217, 31] width 18 height 21
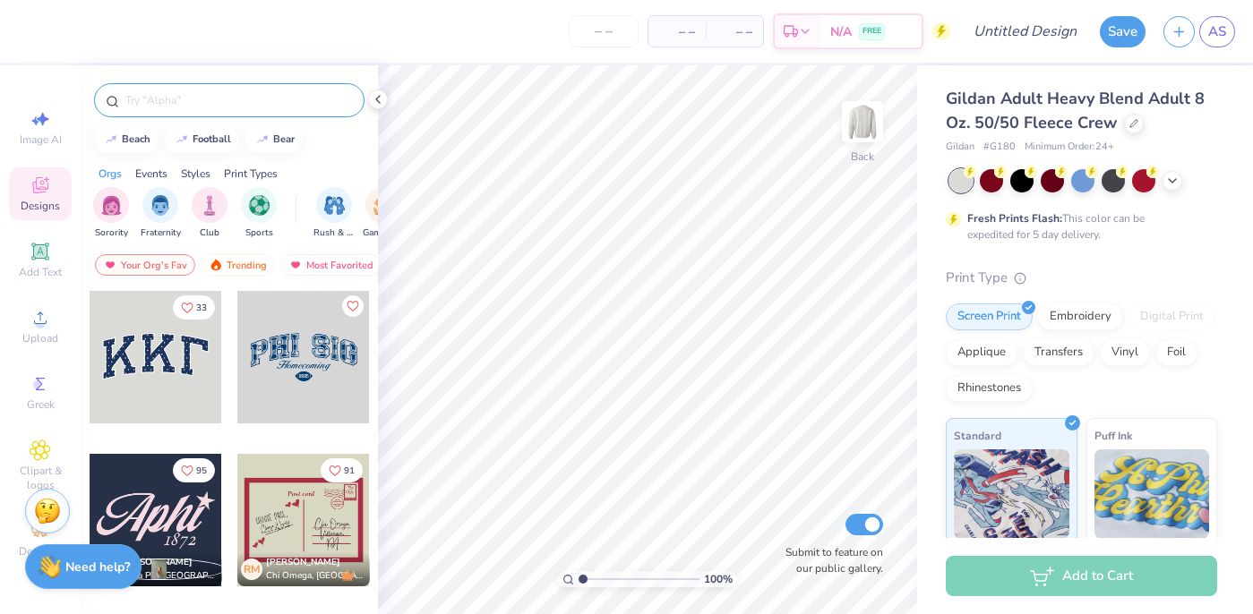
click at [171, 100] on input "text" at bounding box center [238, 100] width 229 height 18
type input "navy"
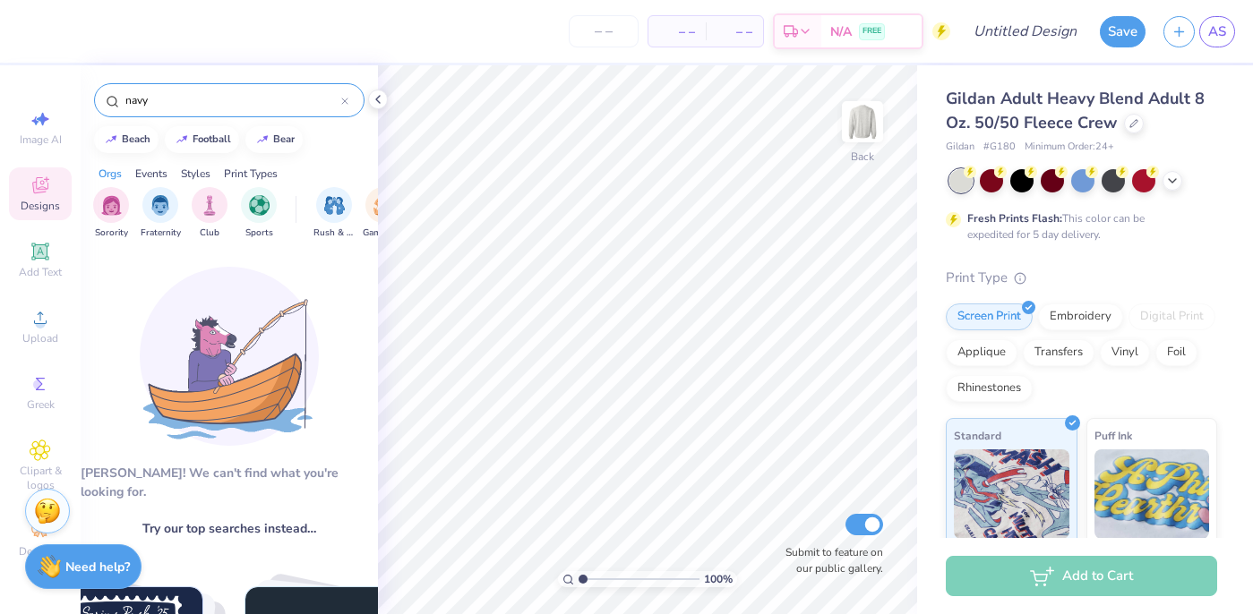
click at [339, 98] on input "navy" at bounding box center [233, 100] width 218 height 18
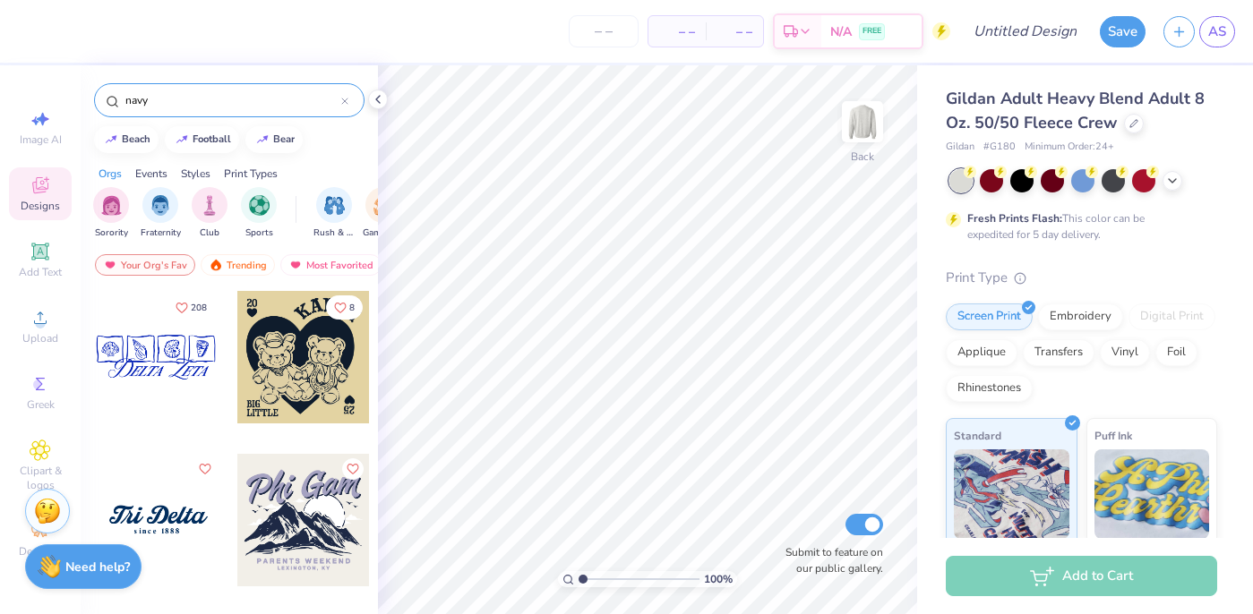
click at [345, 100] on icon at bounding box center [344, 100] width 5 height 5
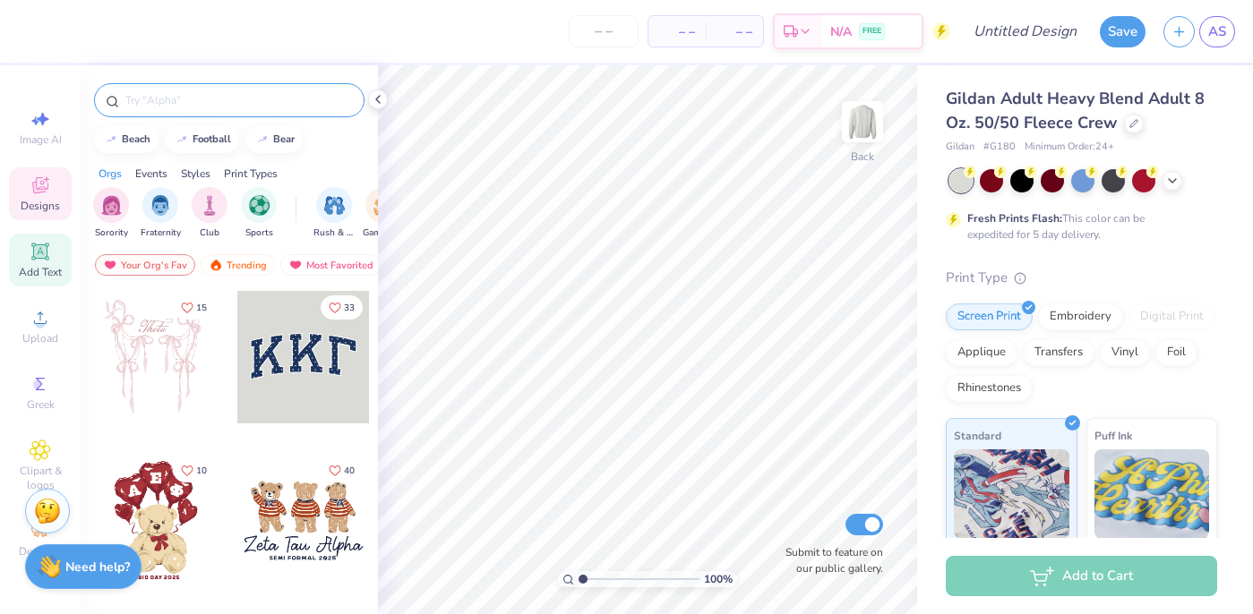
click at [48, 262] on div "Add Text" at bounding box center [40, 260] width 63 height 53
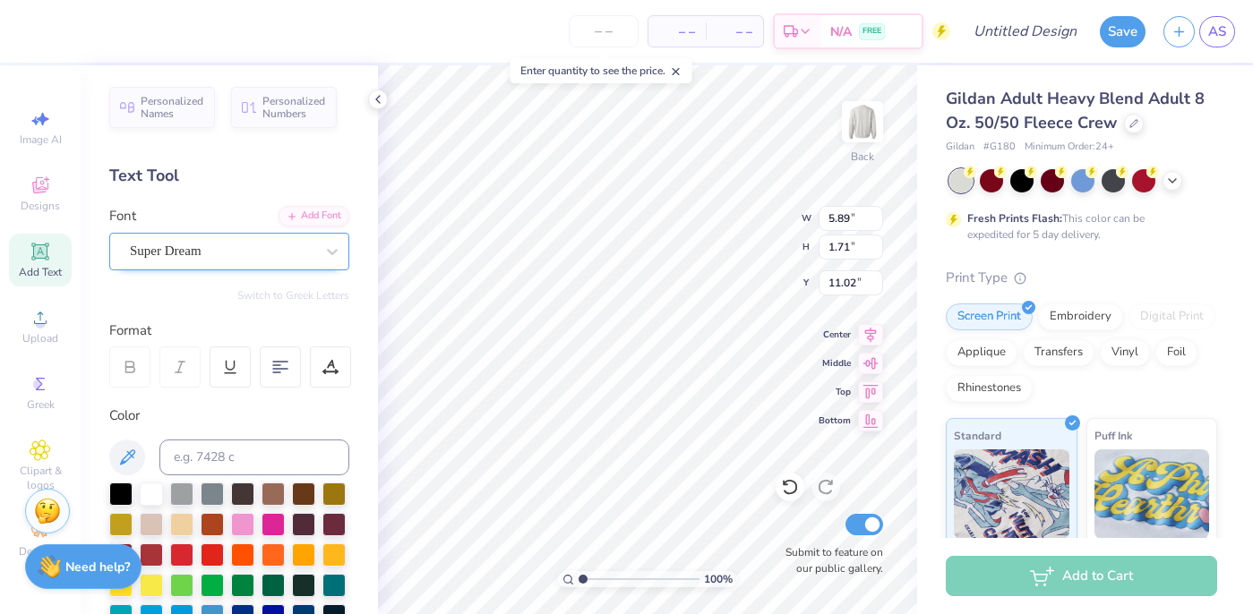
click at [211, 250] on div "Super Dream" at bounding box center [222, 251] width 188 height 28
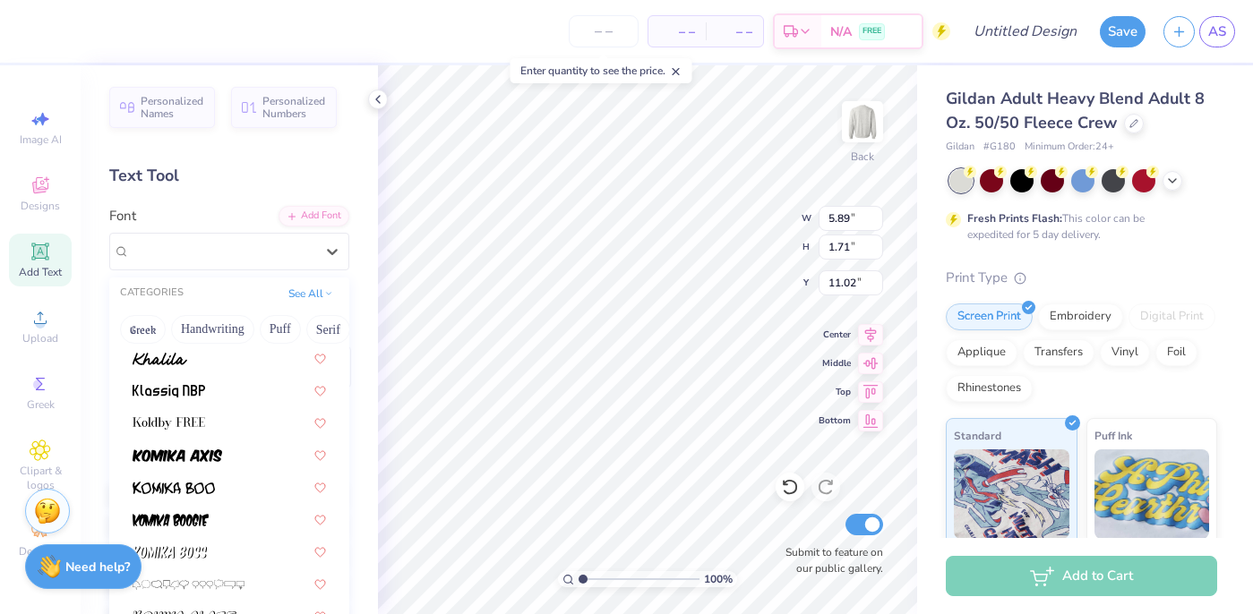
scroll to position [5143, 0]
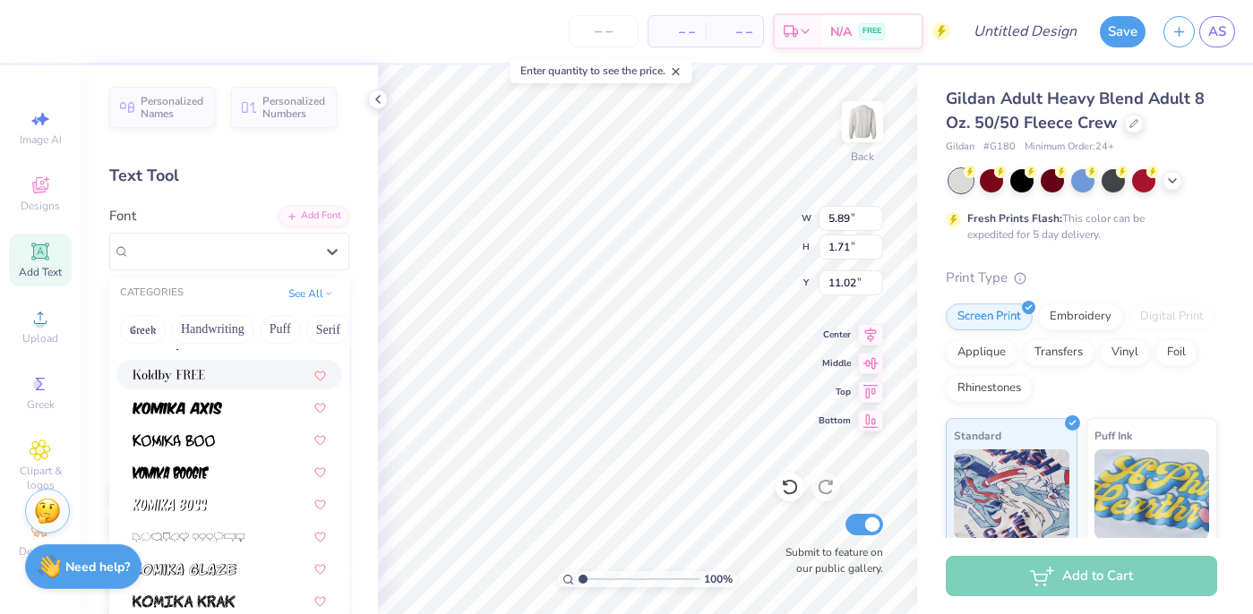
click at [235, 377] on div at bounding box center [229, 374] width 193 height 19
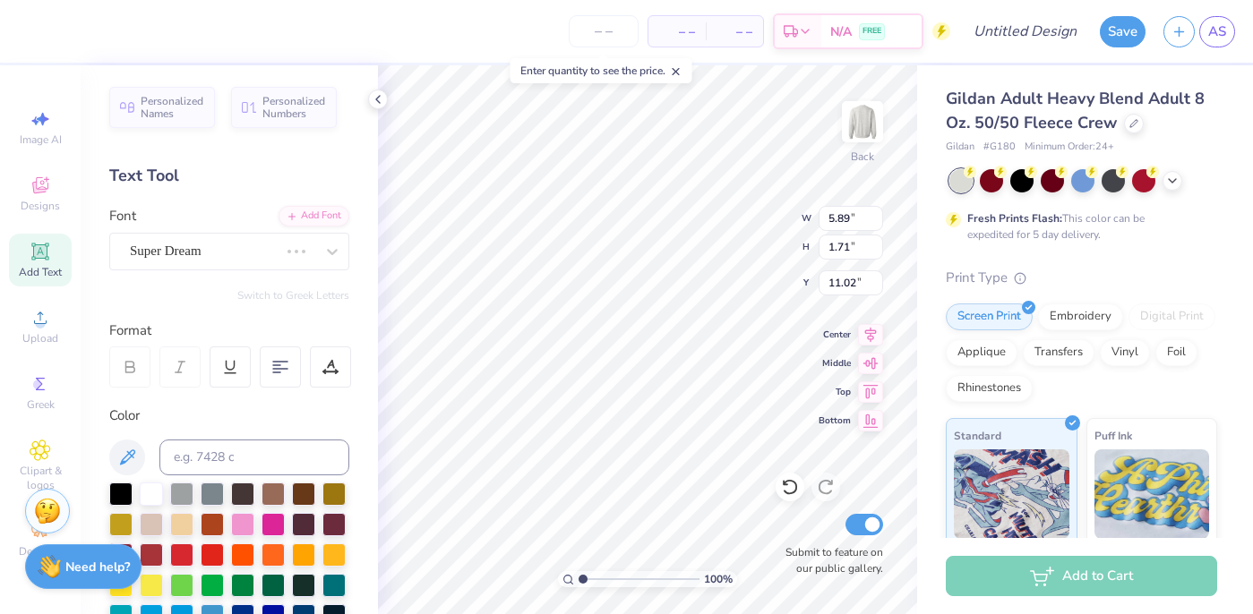
type input "5.60"
type input "1.63"
type input "11.06"
type textarea "ALPHA CHI"
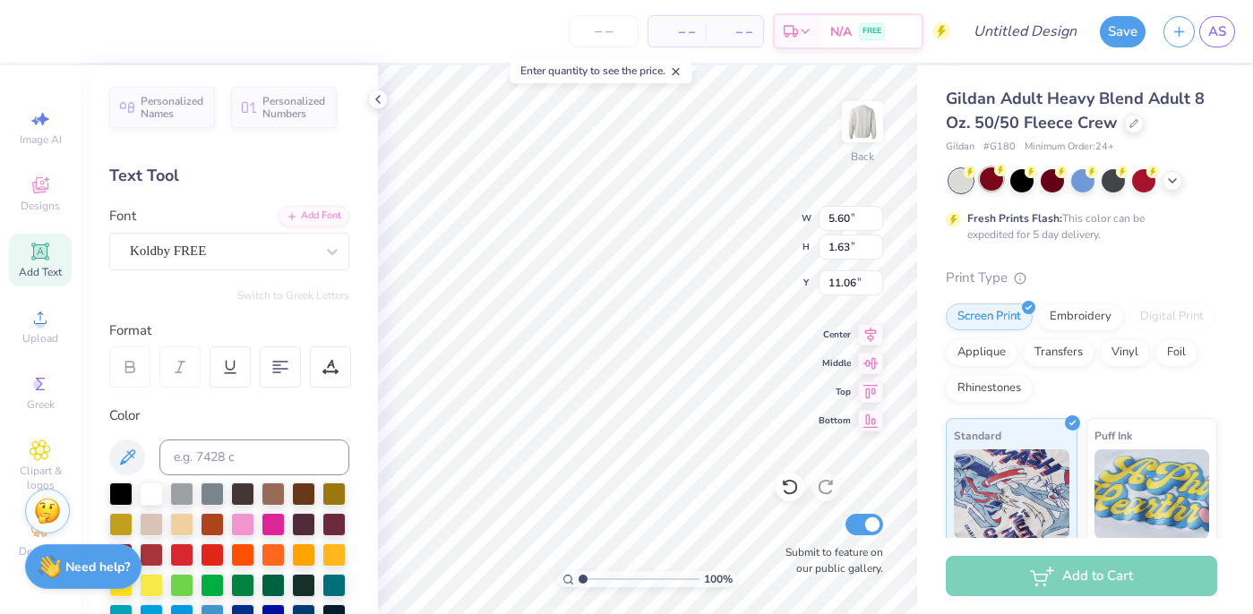
click at [1000, 178] on div at bounding box center [991, 178] width 23 height 23
type input "11.24"
type input "1.65"
type input "11.05"
click at [988, 179] on div at bounding box center [991, 178] width 23 height 23
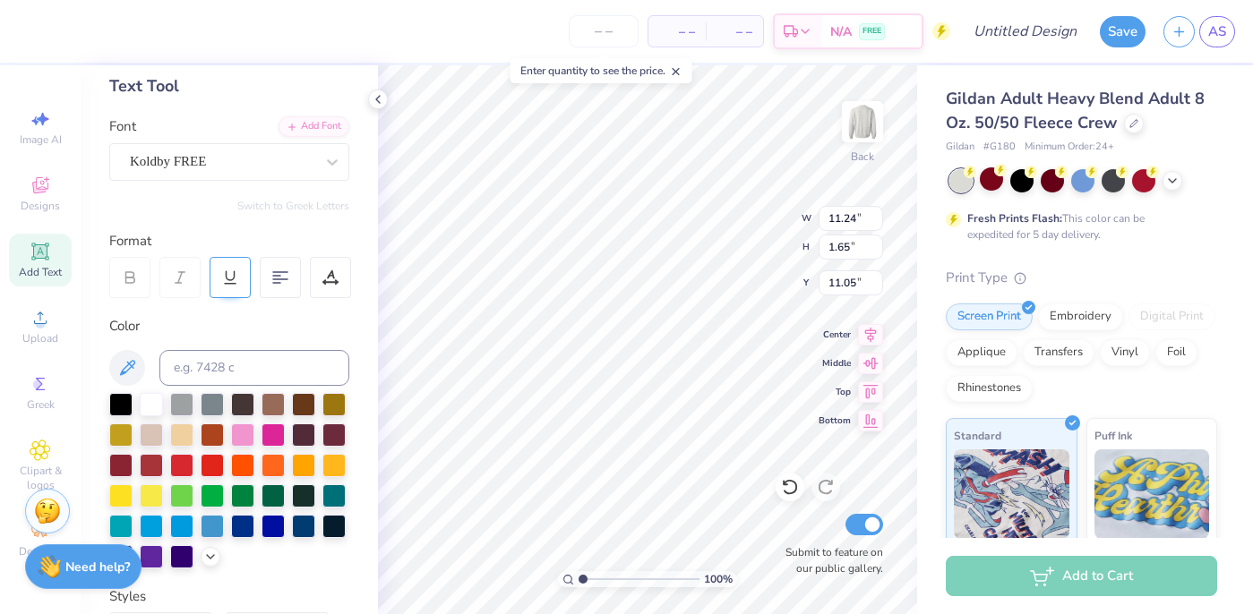
scroll to position [108, 0]
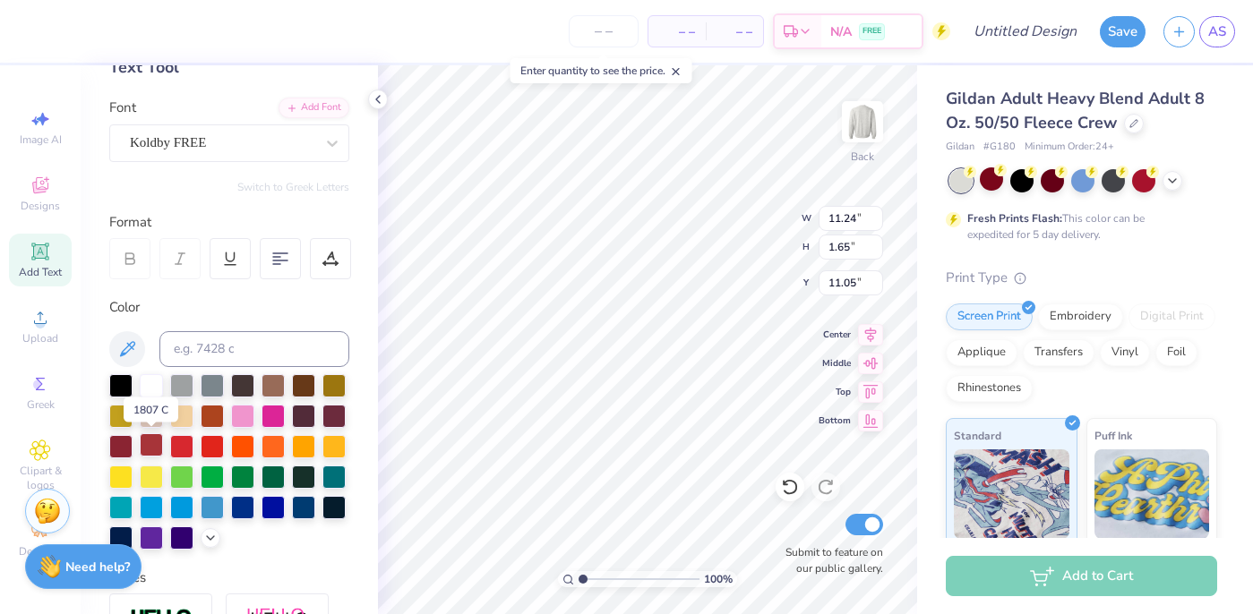
click at [150, 442] on div at bounding box center [151, 444] width 23 height 23
click at [124, 531] on div at bounding box center [120, 536] width 23 height 23
type input "12.18"
type input "1.79"
type input "3.99"
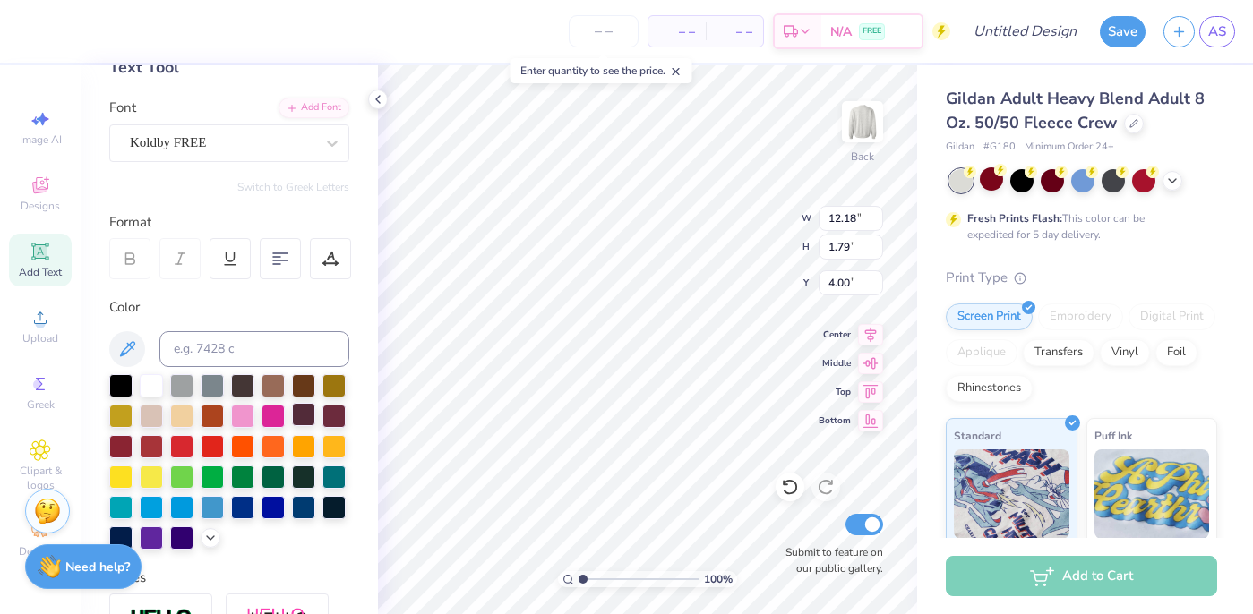
type input "4.01"
type input "12.32"
type input "1.81"
type input "3.86"
type input "6.37"
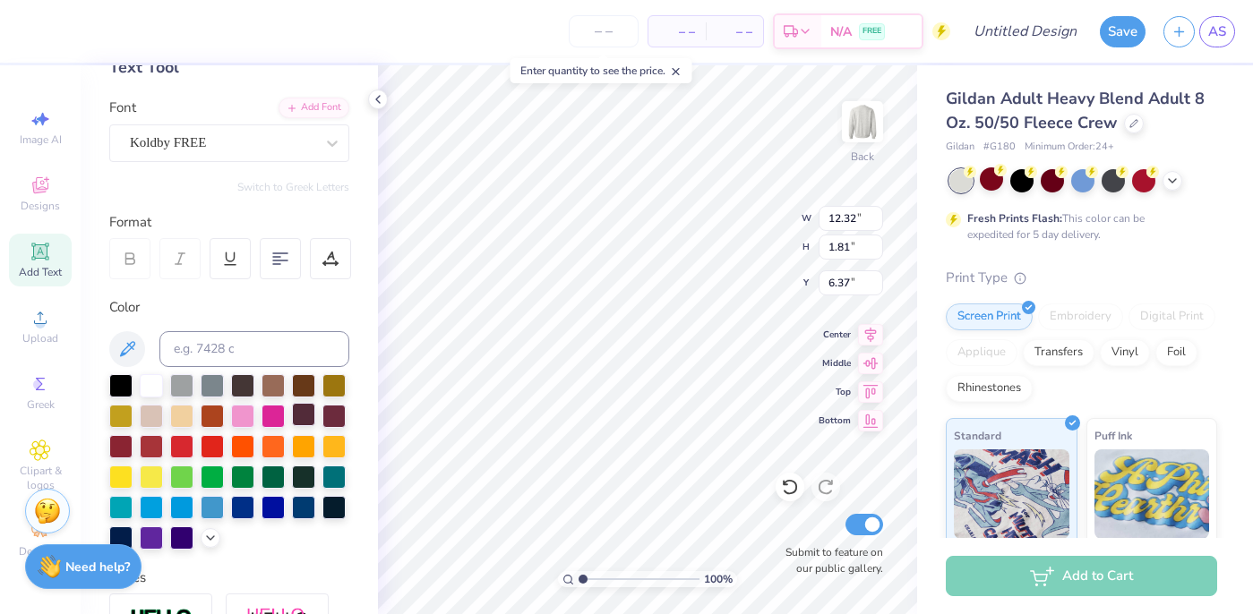
scroll to position [0, 0]
type textarea "A"
type textarea "PRESIDENT"
type input "9.74"
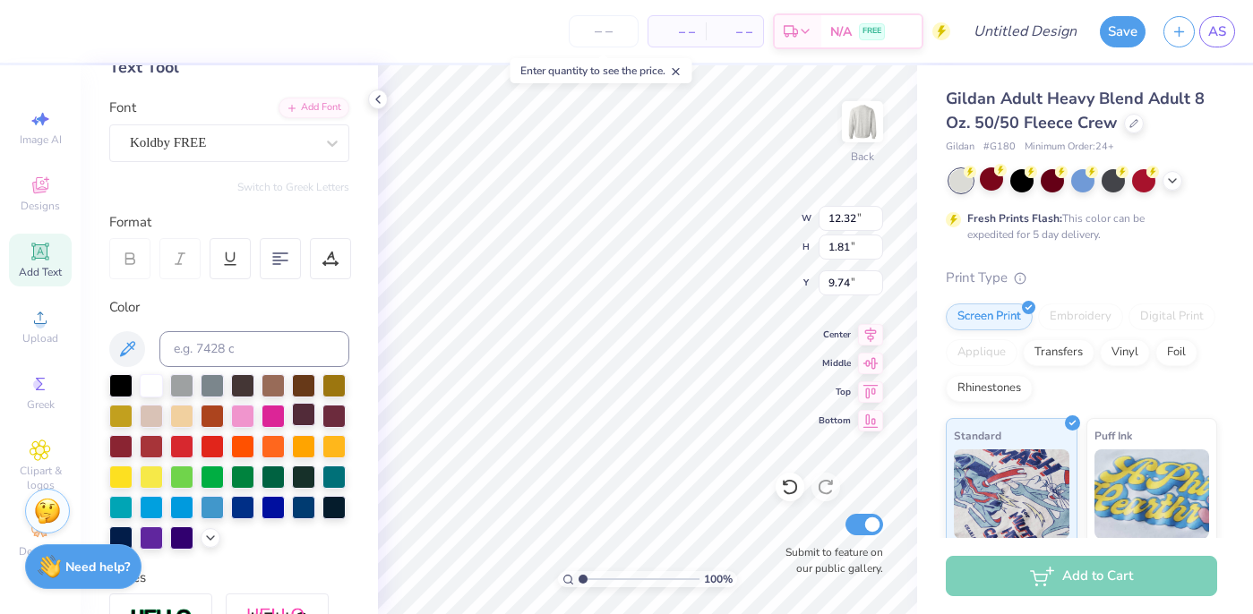
type input "12.42"
type input "1.84"
type input "3.00"
type input "10.58"
type input "1.57"
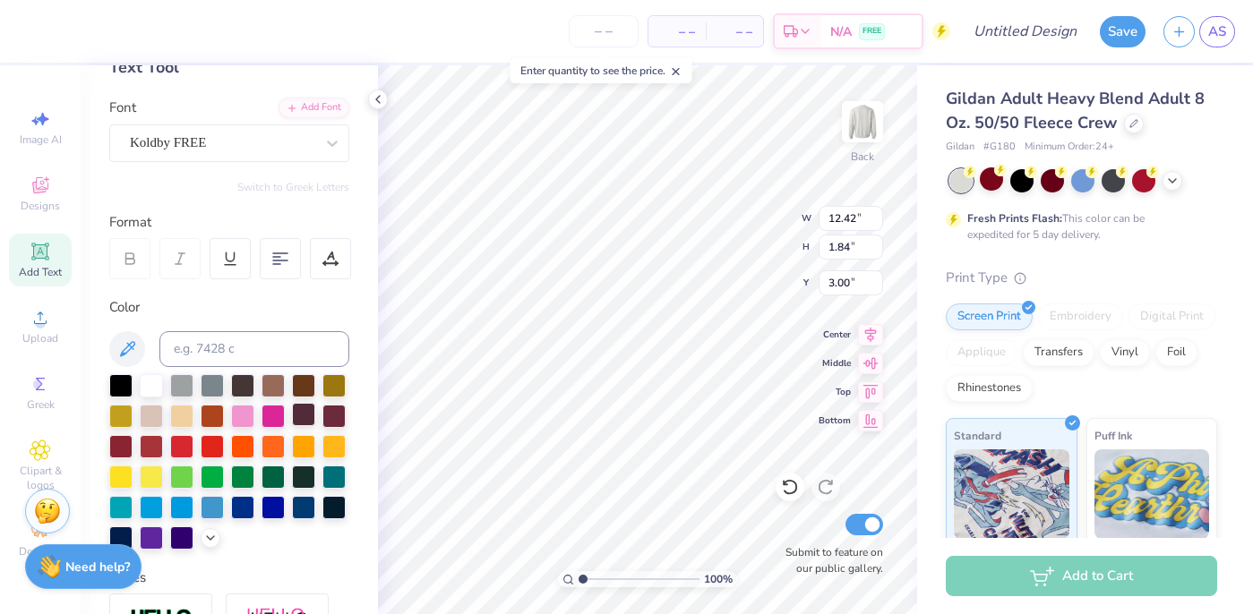
type input "3.27"
type input "12.32"
type input "1.81"
type input "9.74"
type input "9.25"
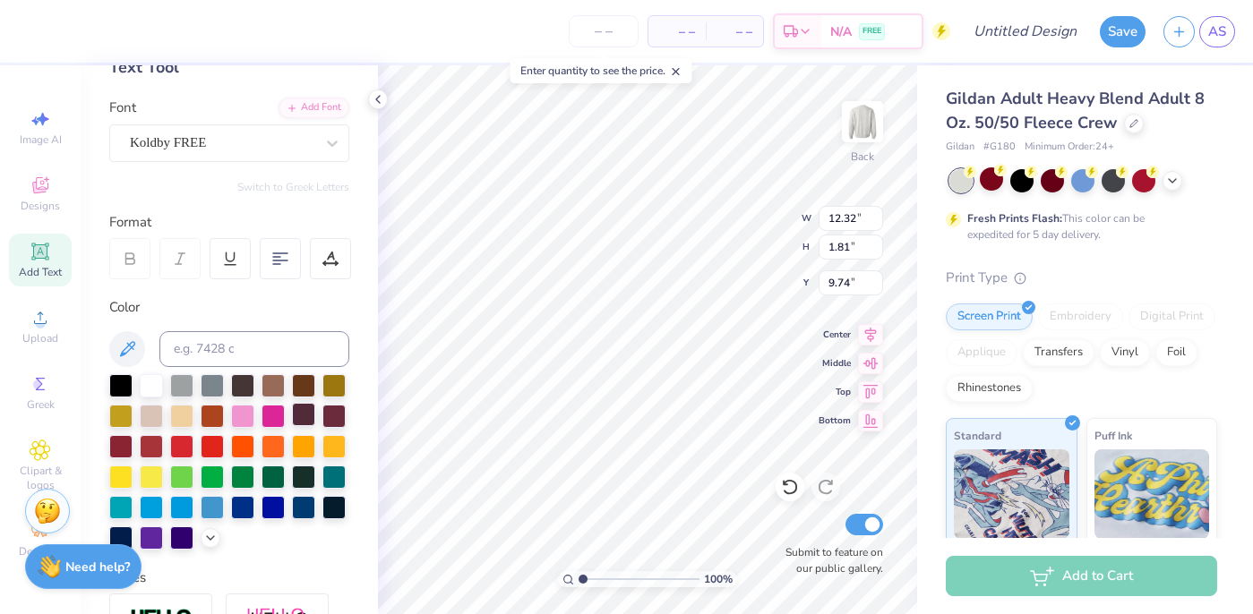
type input "1.36"
type input "6.17"
type input "7.42"
type input "1.09"
type input "6.44"
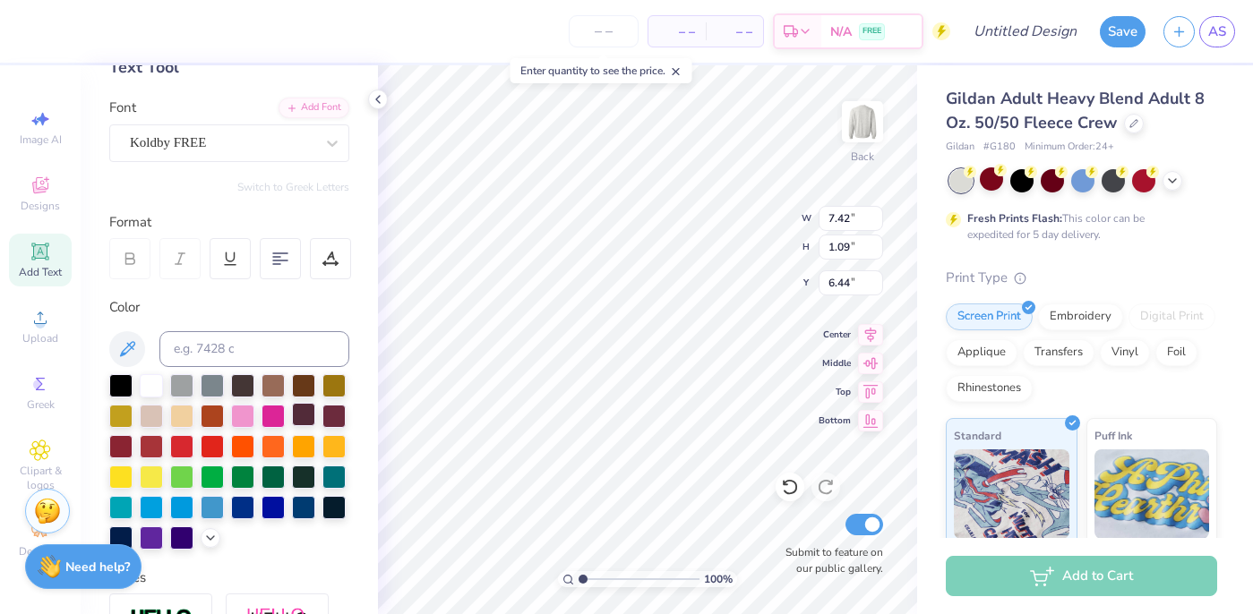
scroll to position [0, 7]
type textarea "ALPHA CHI EXEC 2025"
